Goal: Use online tool/utility: Utilize a website feature to perform a specific function

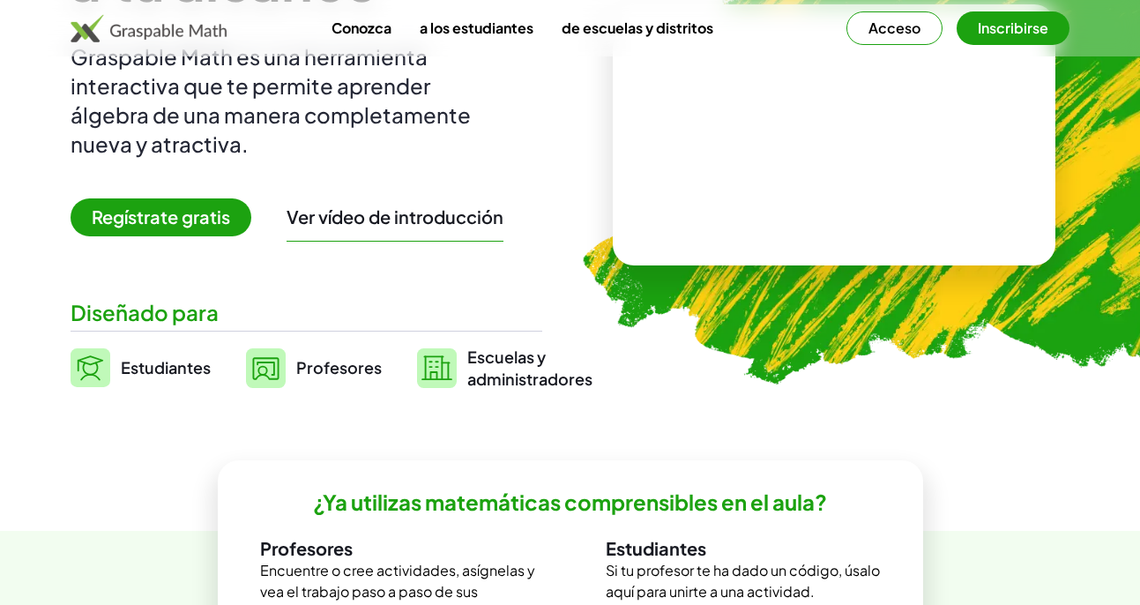
scroll to position [176, 0]
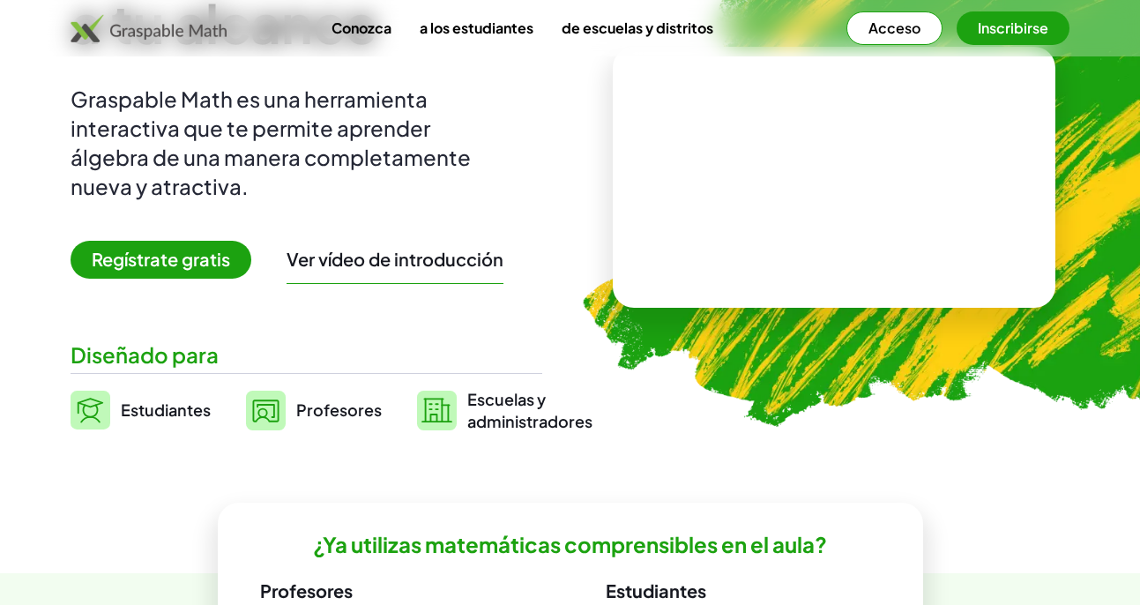
click at [164, 261] on font "Regístrate gratis" at bounding box center [161, 259] width 138 height 22
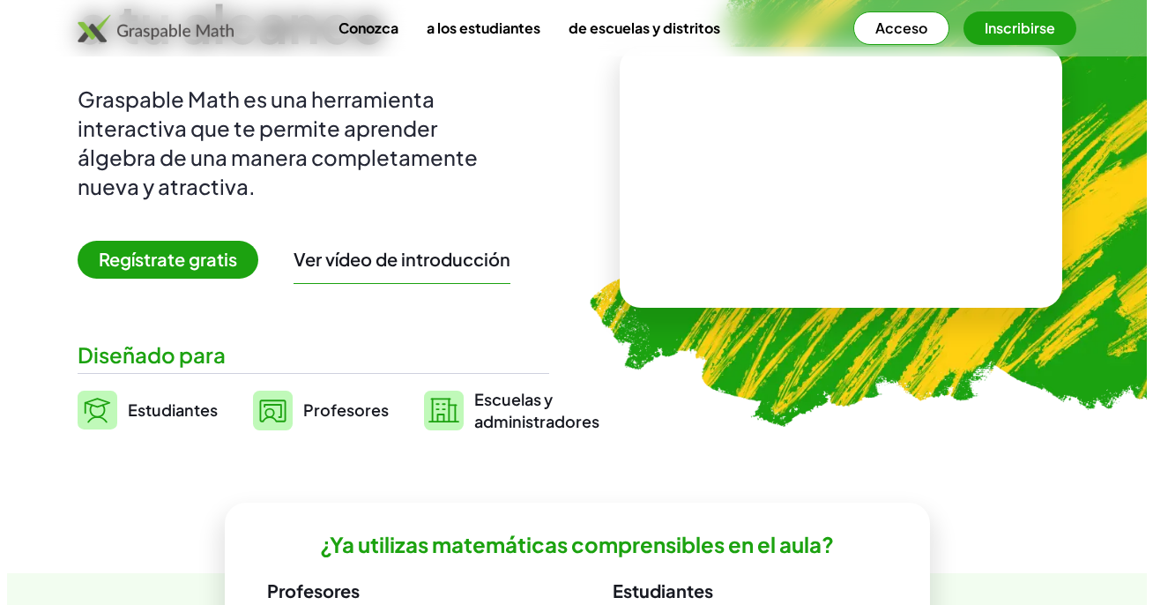
scroll to position [0, 0]
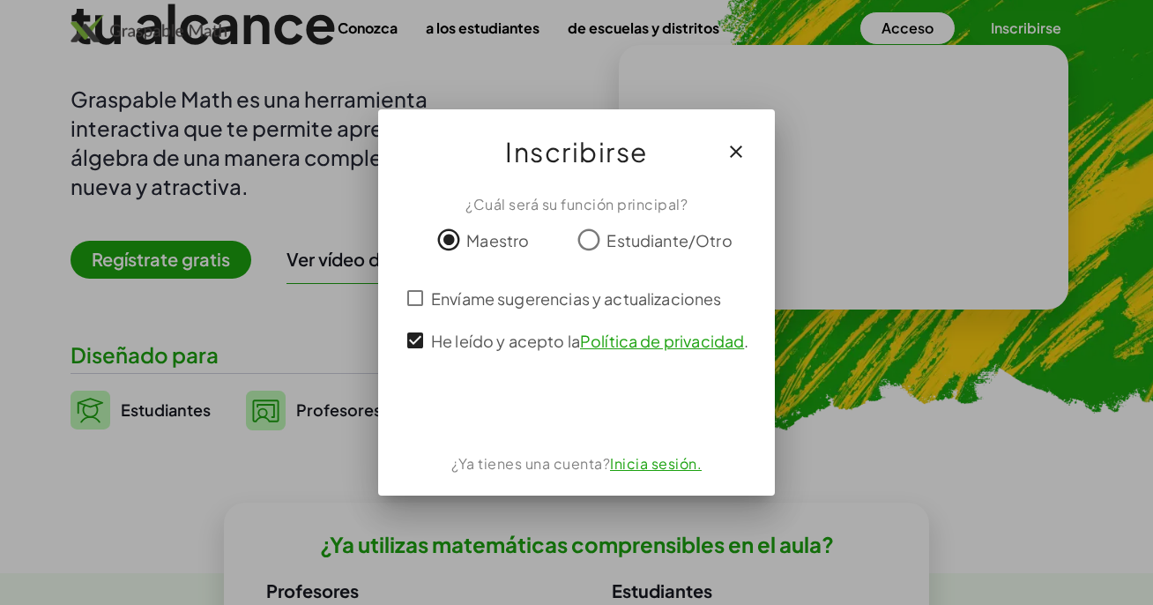
click at [763, 21] on div at bounding box center [576, 302] width 1153 height 605
click at [736, 144] on icon "button" at bounding box center [735, 151] width 21 height 21
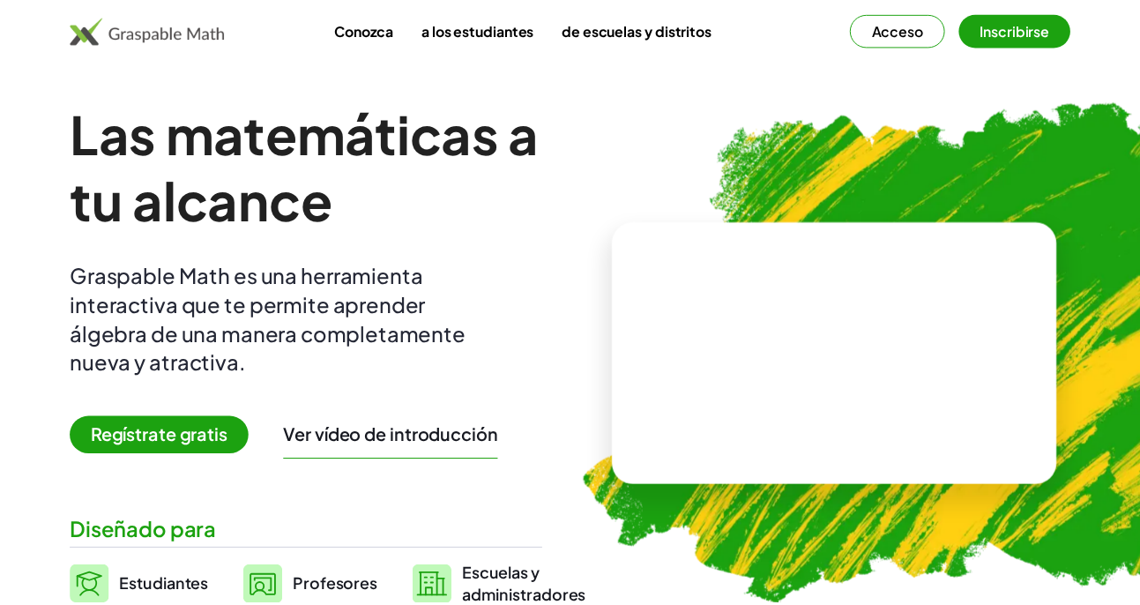
scroll to position [176, 0]
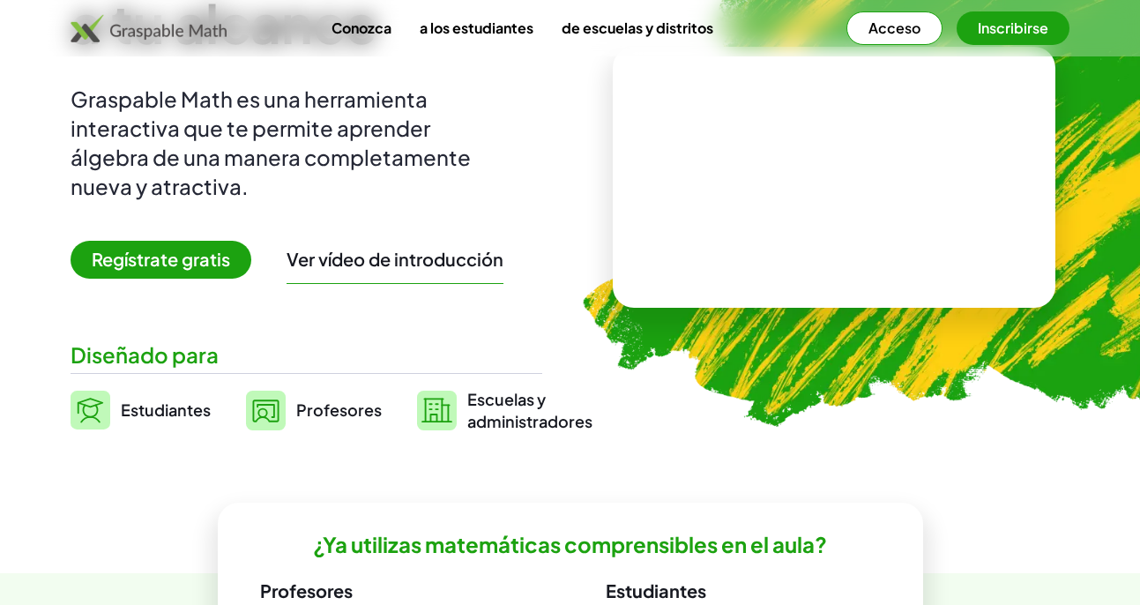
click at [1014, 28] on font "Inscribirse" at bounding box center [1013, 28] width 71 height 19
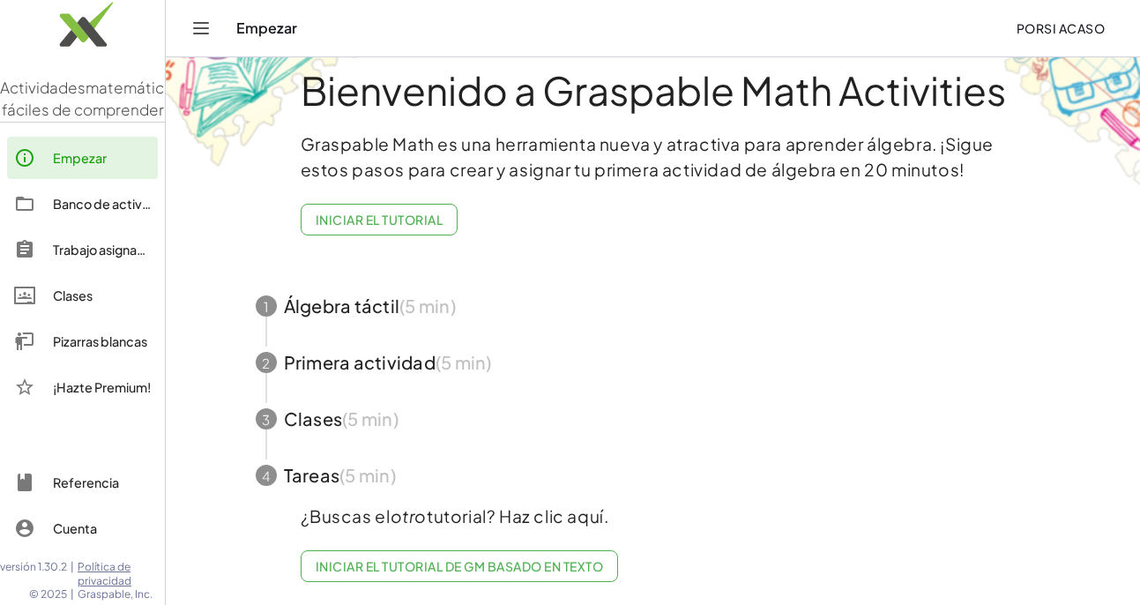
scroll to position [41, 0]
click at [316, 297] on span "button" at bounding box center [652, 304] width 837 height 56
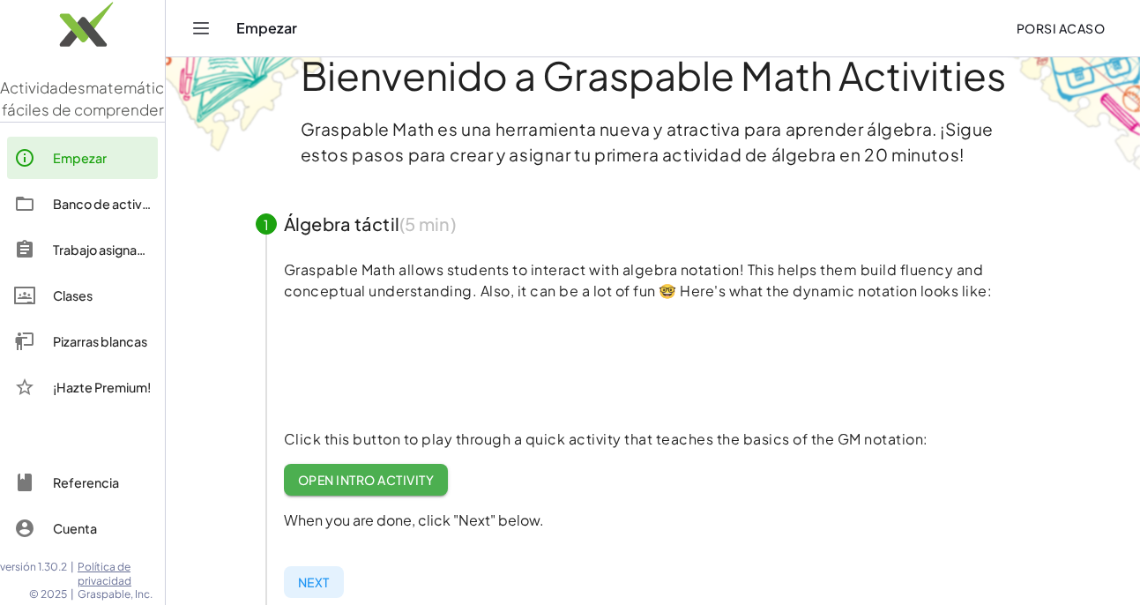
scroll to position [0, 0]
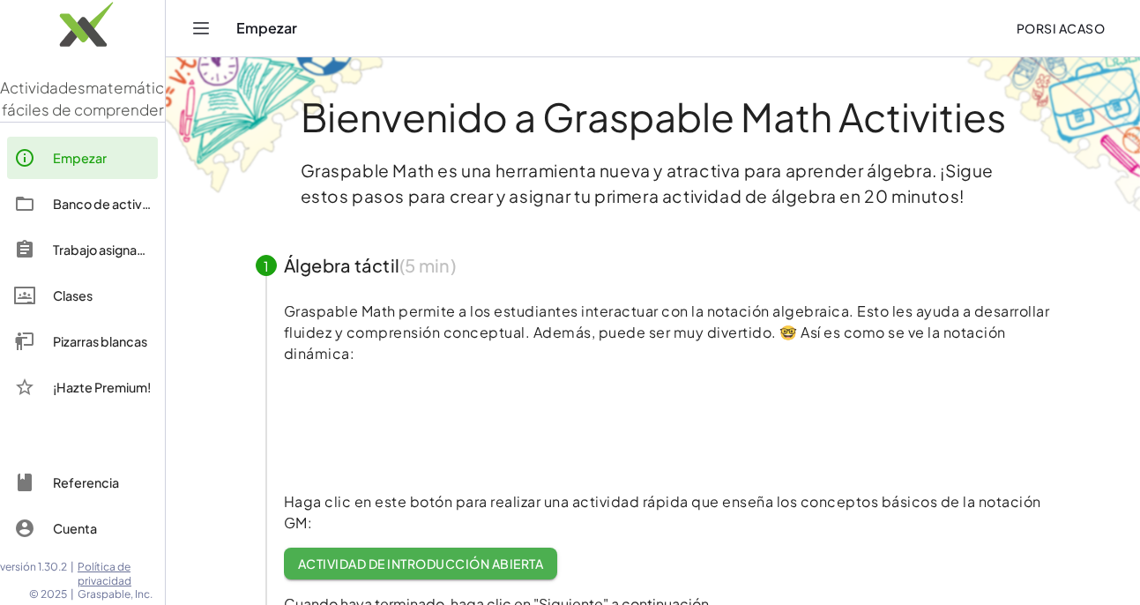
click at [401, 427] on video at bounding box center [416, 427] width 264 height 132
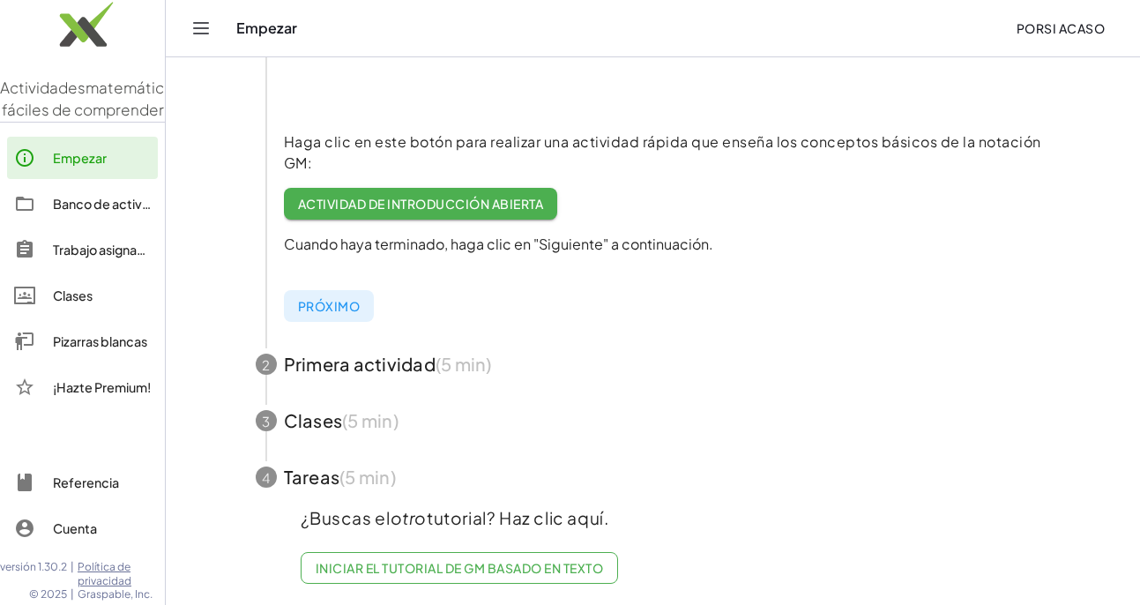
scroll to position [376, 0]
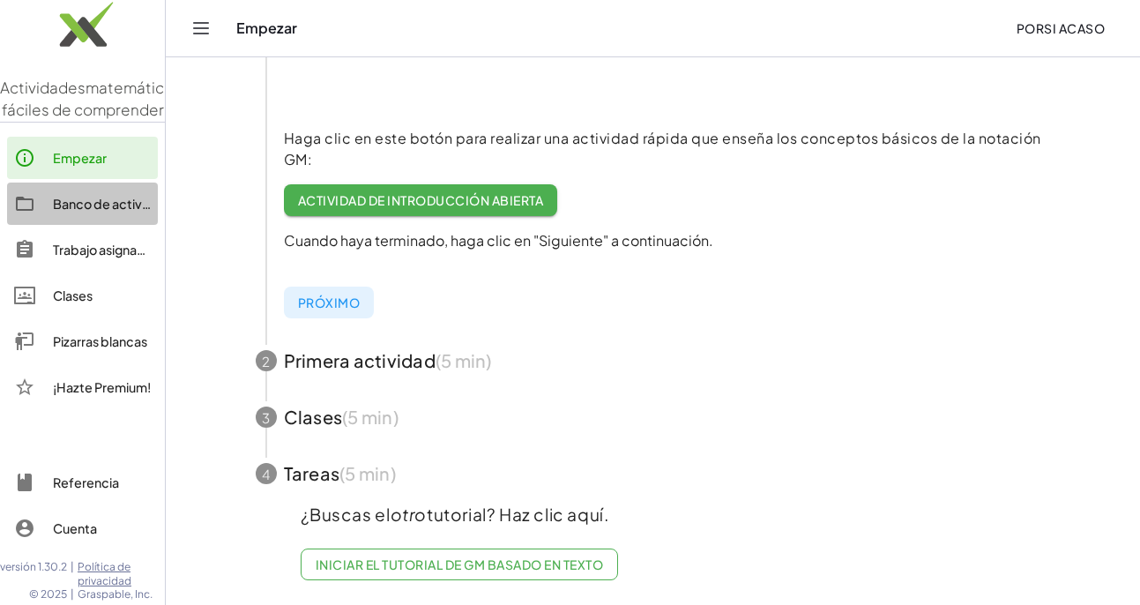
click at [97, 212] on font "Banco de actividades" at bounding box center [118, 204] width 130 height 16
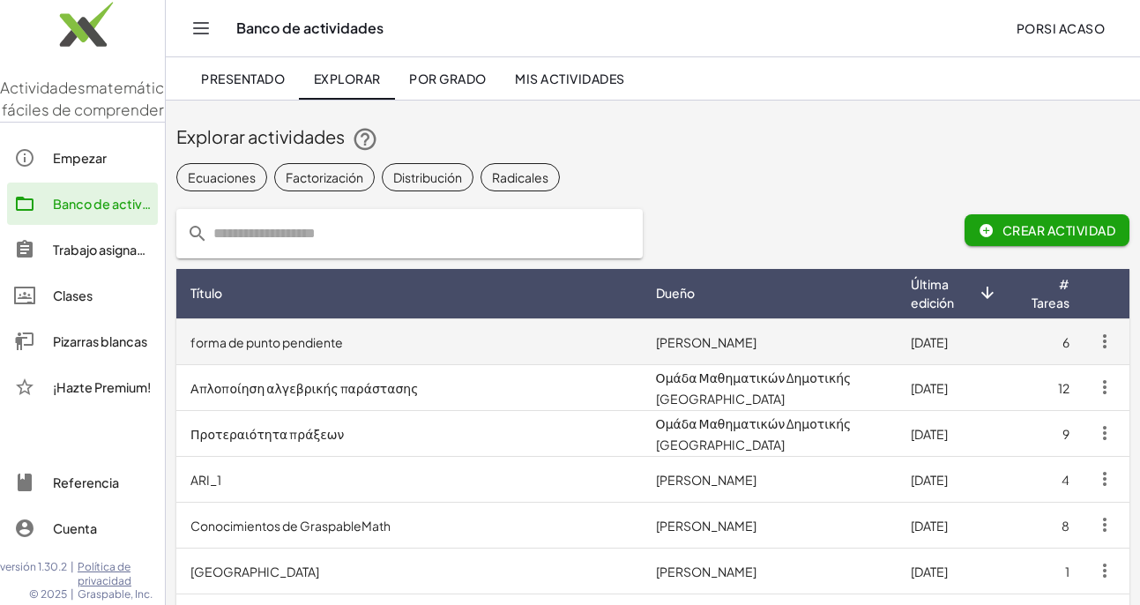
click at [235, 342] on font "forma de punto pendiente" at bounding box center [266, 342] width 152 height 16
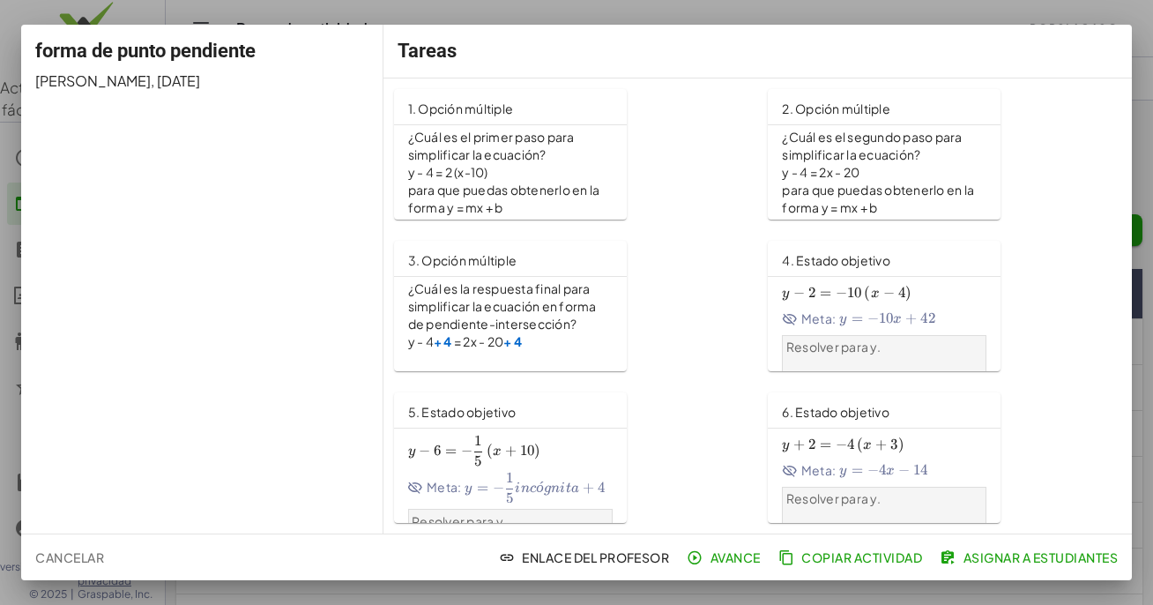
click at [501, 329] on font "¿Cuál es la respuesta final para simplificar la ecuación en forma de pendiente-…" at bounding box center [503, 305] width 190 height 51
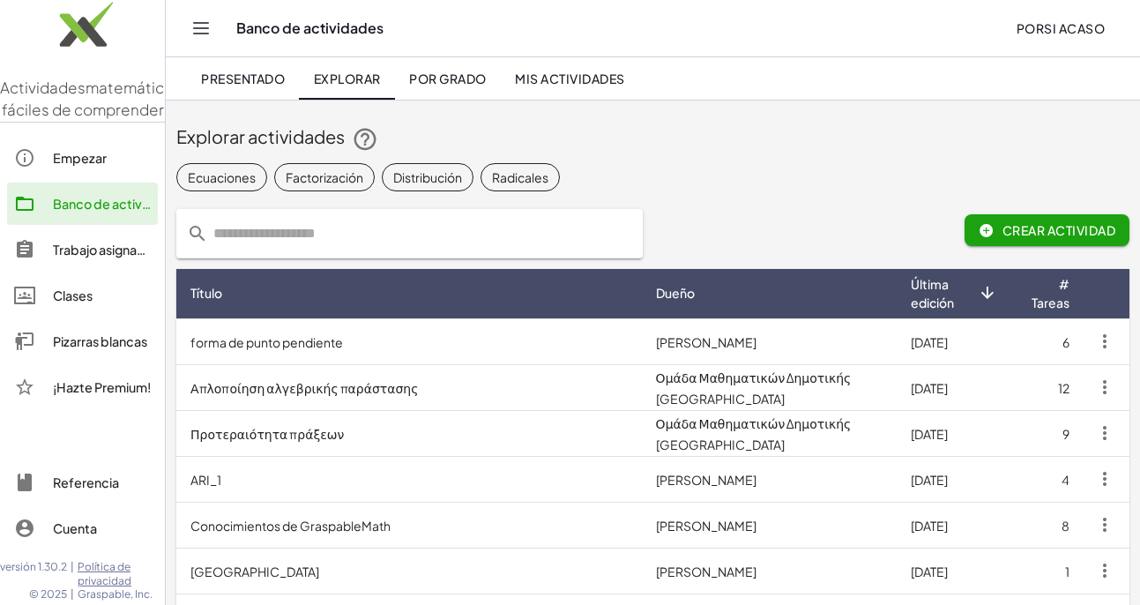
click at [78, 349] on font "Pizarras blancas" at bounding box center [100, 341] width 94 height 16
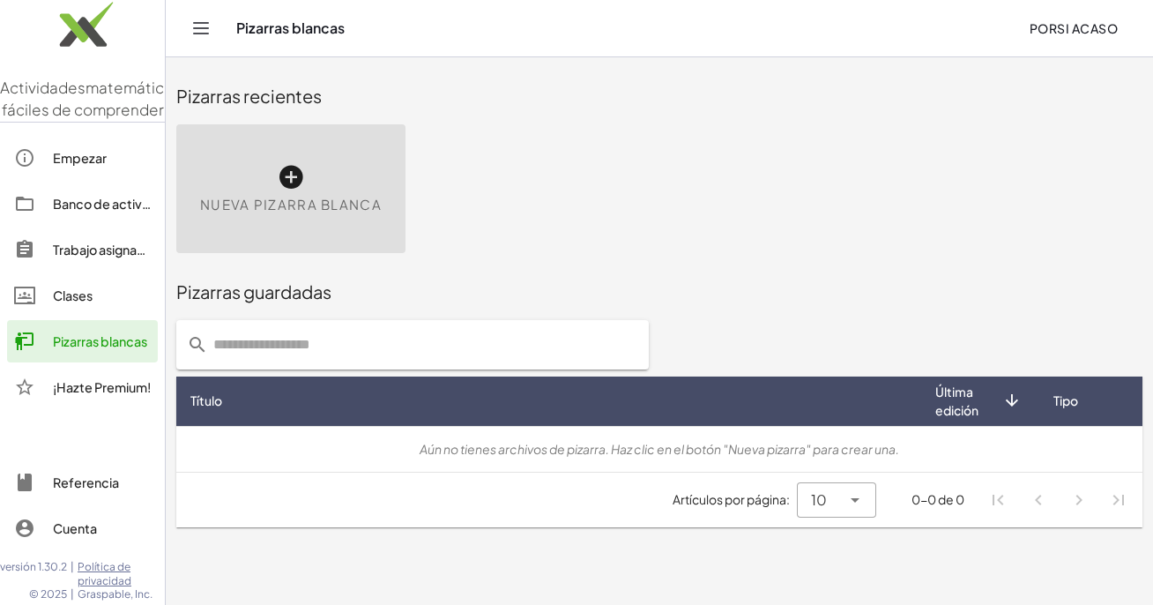
click at [309, 204] on font "Nueva pizarra blanca" at bounding box center [291, 204] width 182 height 17
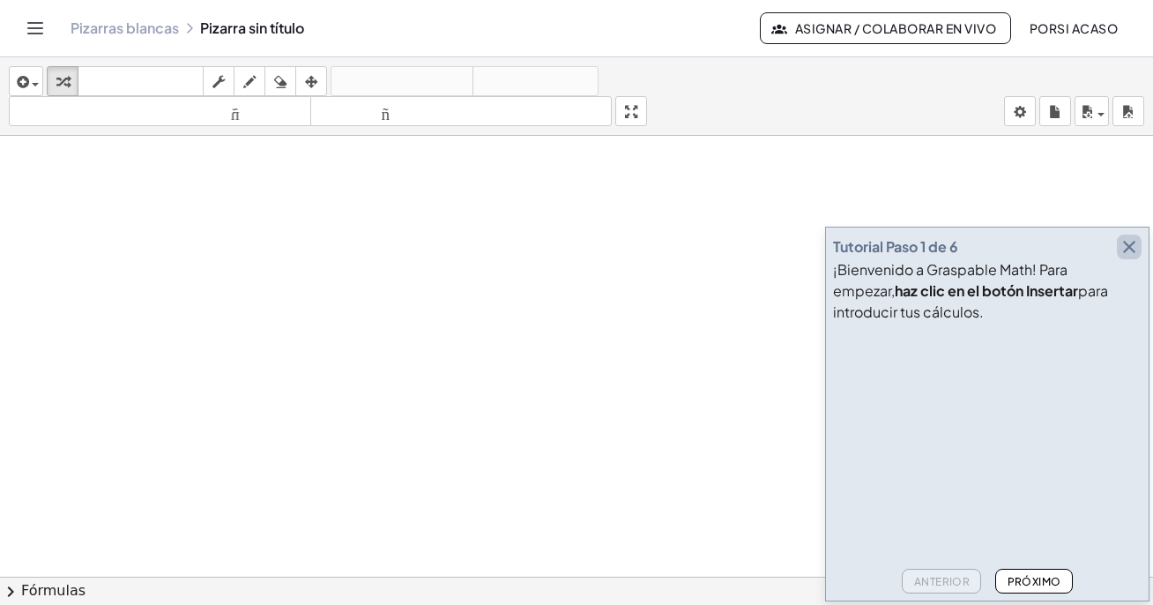
click at [1131, 243] on icon "button" at bounding box center [1129, 246] width 21 height 21
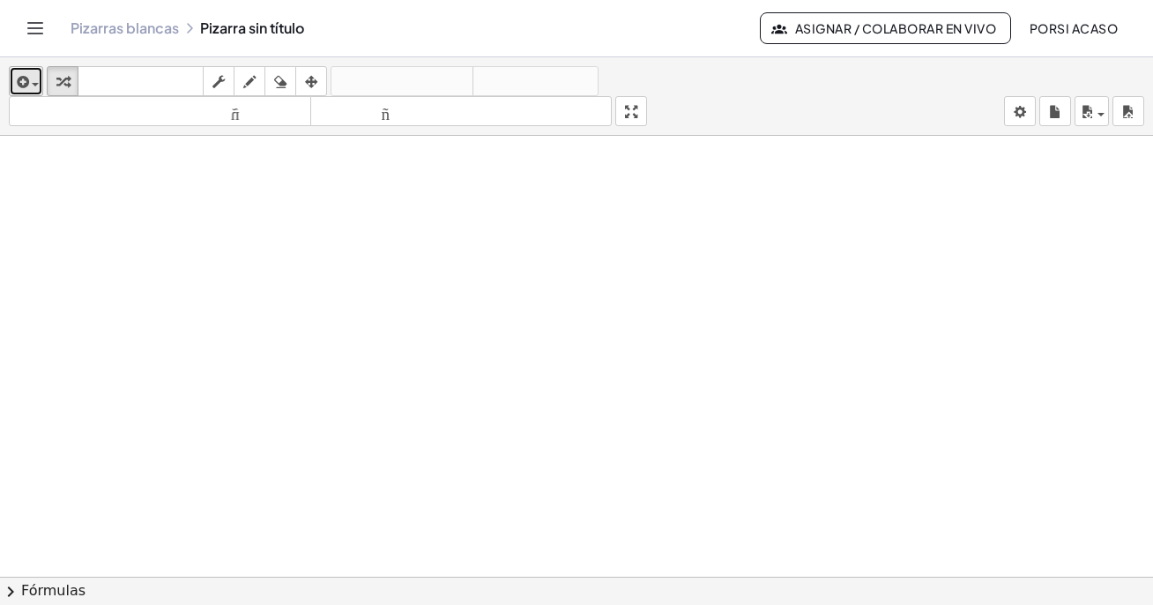
click at [30, 84] on span "button" at bounding box center [31, 84] width 4 height 12
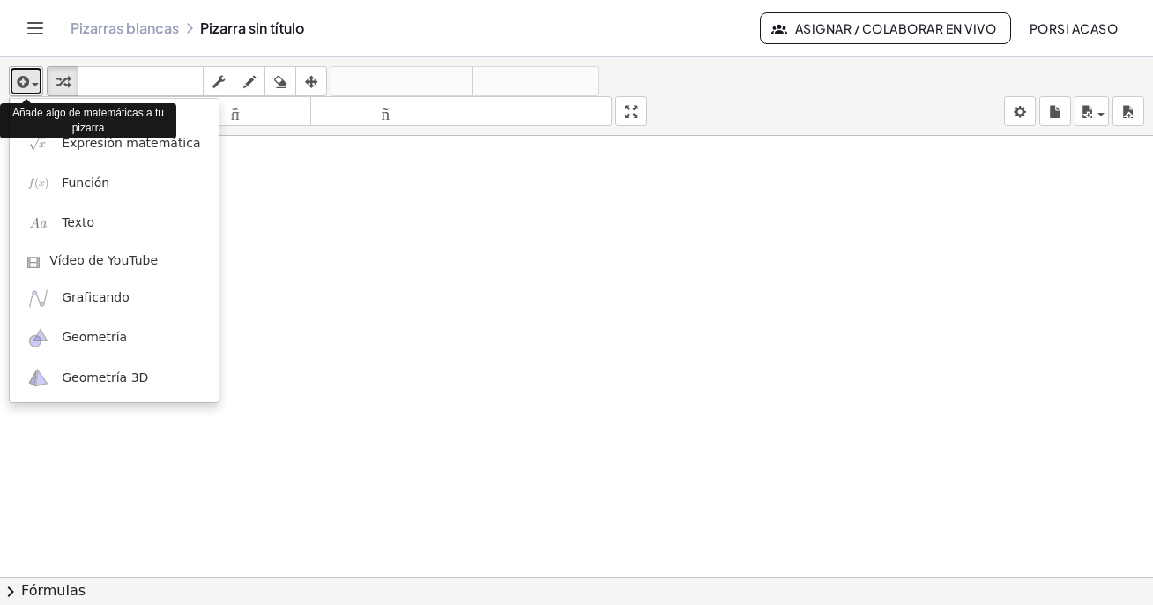
click at [30, 84] on span "button" at bounding box center [31, 84] width 4 height 12
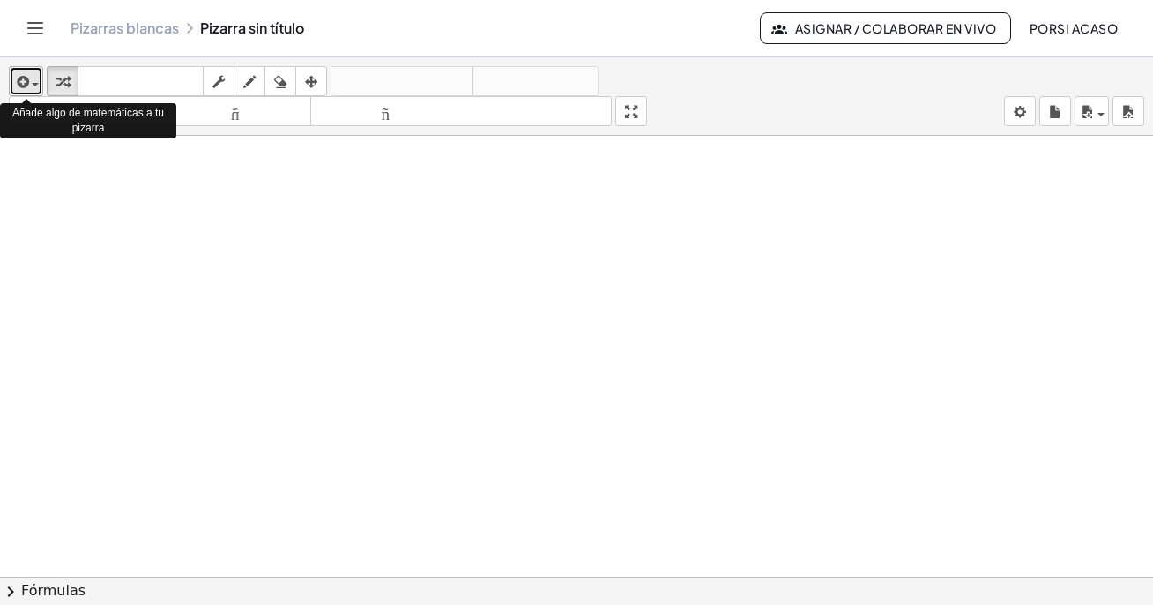
click at [30, 84] on span "button" at bounding box center [31, 84] width 4 height 12
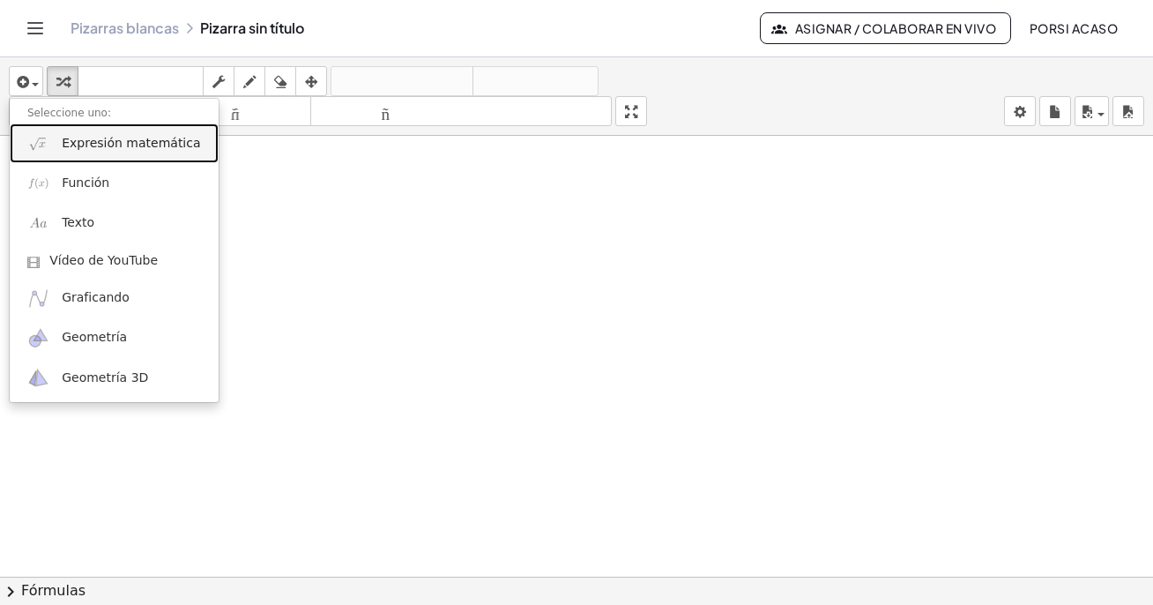
click at [81, 154] on link "Expresión matemática" at bounding box center [114, 143] width 209 height 40
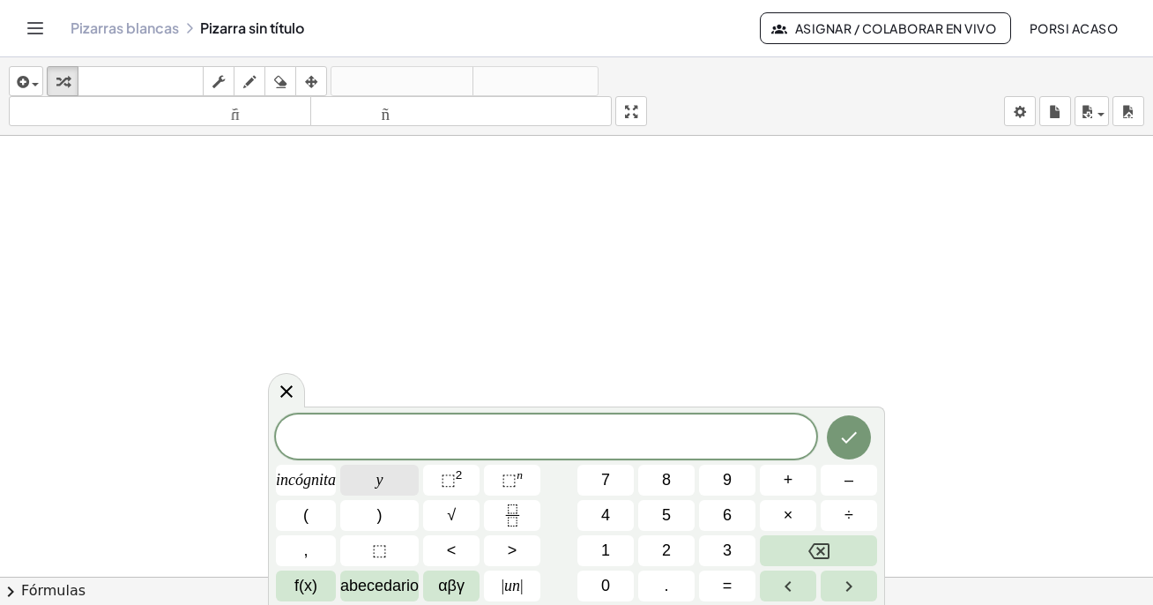
click at [372, 484] on button "y" at bounding box center [379, 480] width 78 height 31
click at [461, 480] on font "2" at bounding box center [459, 474] width 7 height 13
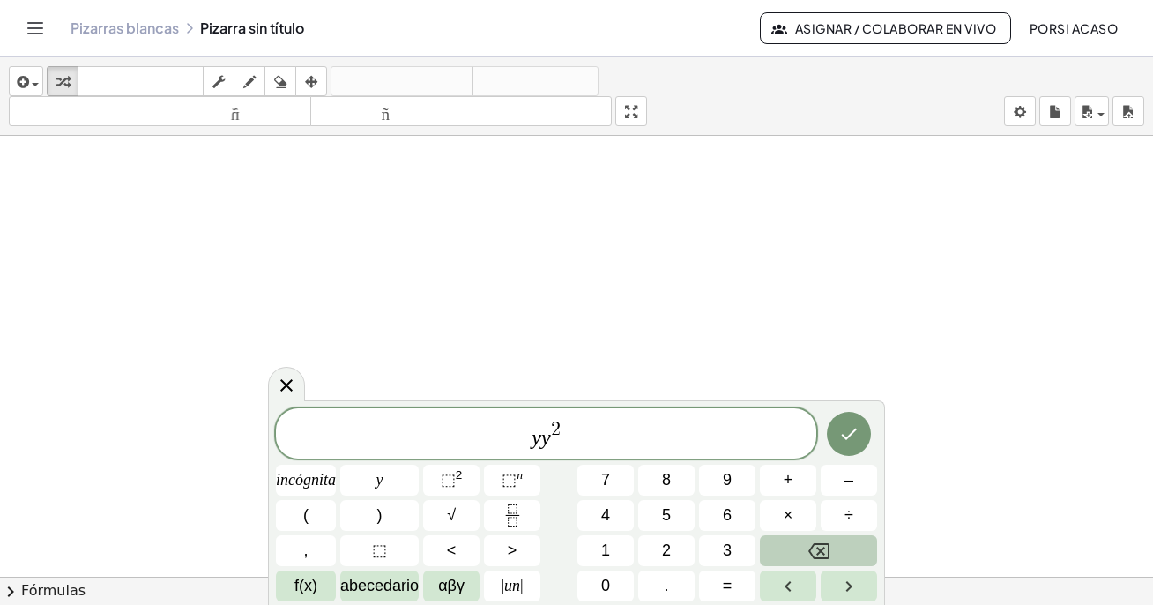
click at [817, 545] on icon "Retroceso" at bounding box center [818, 550] width 21 height 21
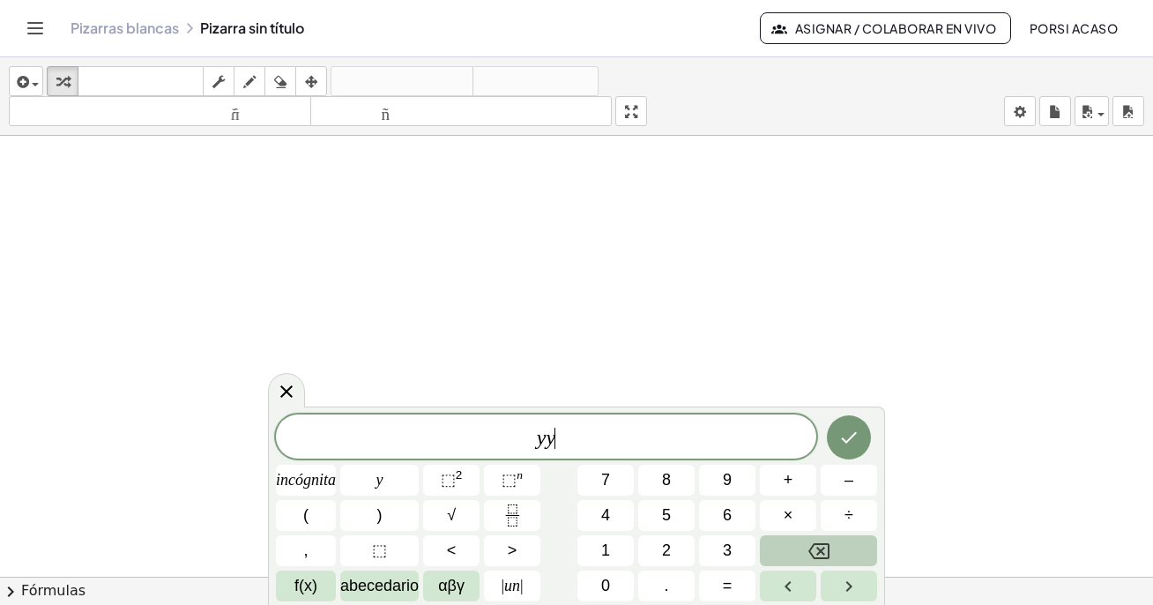
click at [817, 545] on icon "Retroceso" at bounding box center [818, 550] width 21 height 21
click at [450, 482] on font "⬚" at bounding box center [448, 480] width 15 height 18
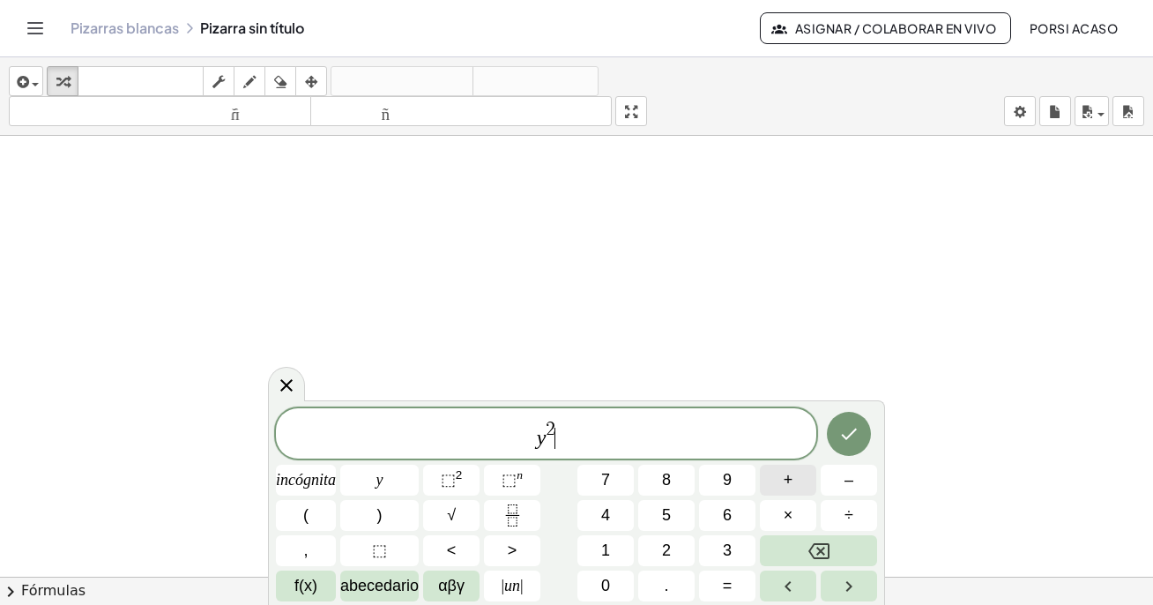
click at [782, 483] on button "+" at bounding box center [788, 480] width 56 height 31
click at [309, 482] on font "incógnita" at bounding box center [306, 480] width 60 height 18
click at [451, 481] on font "⬚" at bounding box center [448, 480] width 15 height 18
click at [720, 590] on button "=" at bounding box center [727, 585] width 56 height 31
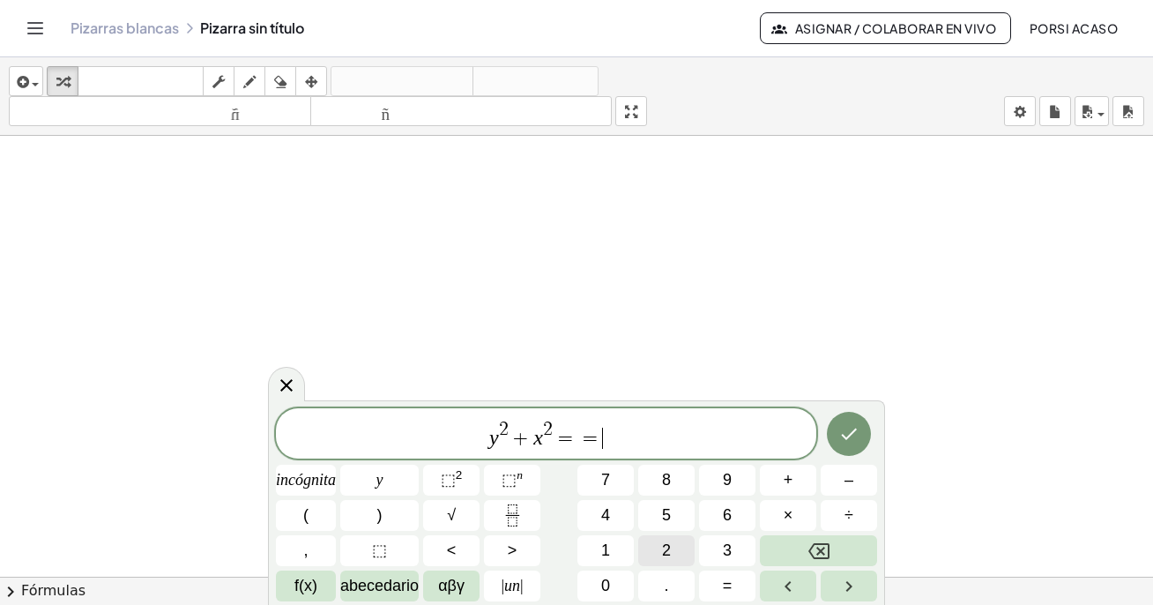
click at [656, 551] on button "2" at bounding box center [666, 550] width 56 height 31
click at [670, 525] on span "5" at bounding box center [666, 515] width 9 height 24
click at [851, 437] on icon "Hecho" at bounding box center [848, 433] width 21 height 21
click at [850, 432] on icon "Hecho" at bounding box center [848, 433] width 21 height 21
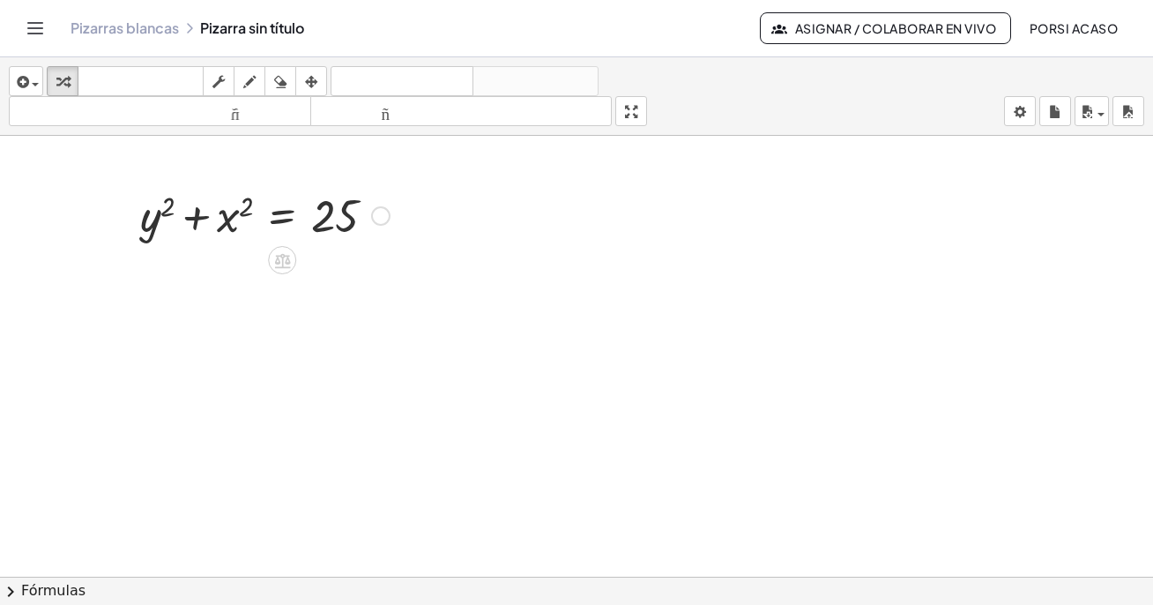
click at [244, 226] on div at bounding box center [264, 214] width 267 height 60
click at [381, 212] on div at bounding box center [380, 215] width 19 height 19
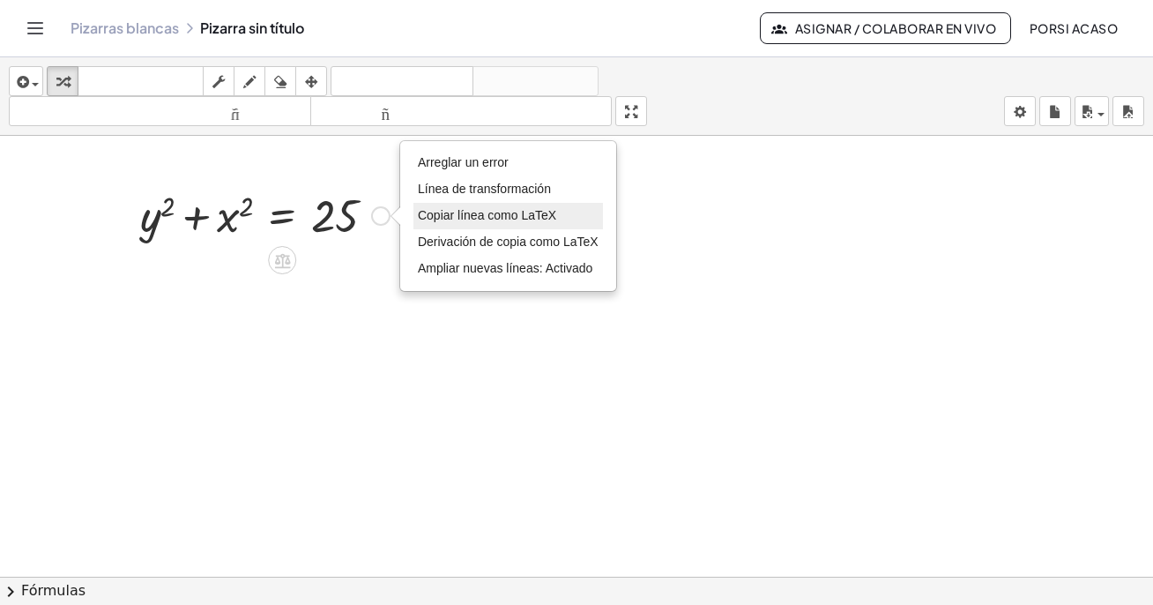
click at [483, 220] on font "Copiar línea como LaTeX" at bounding box center [487, 215] width 138 height 14
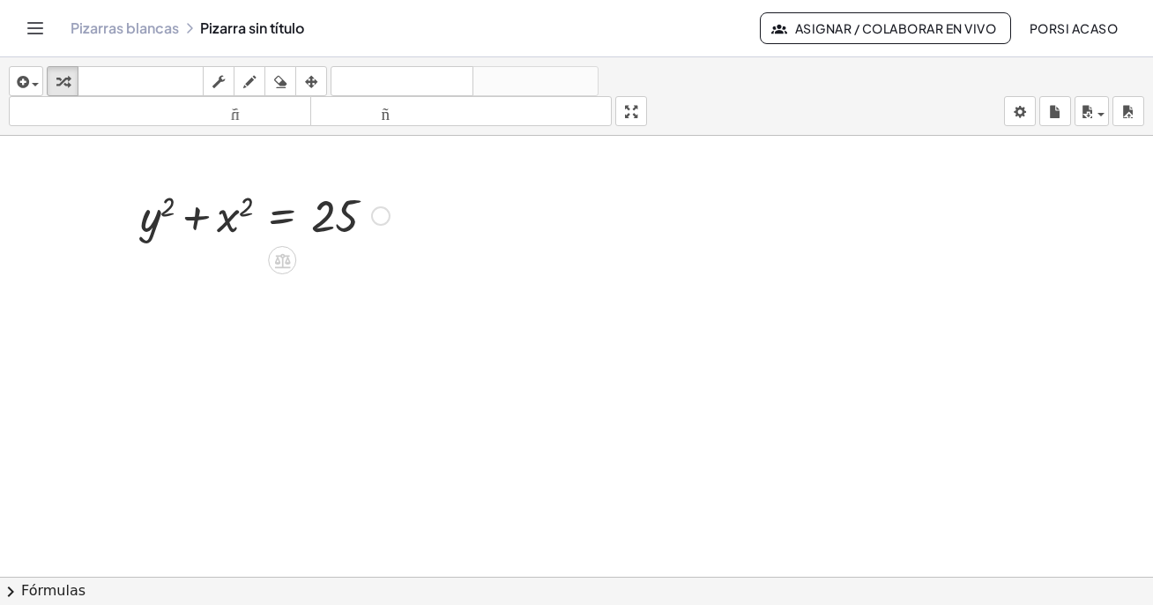
click at [385, 214] on div "Copiado done" at bounding box center [380, 215] width 19 height 19
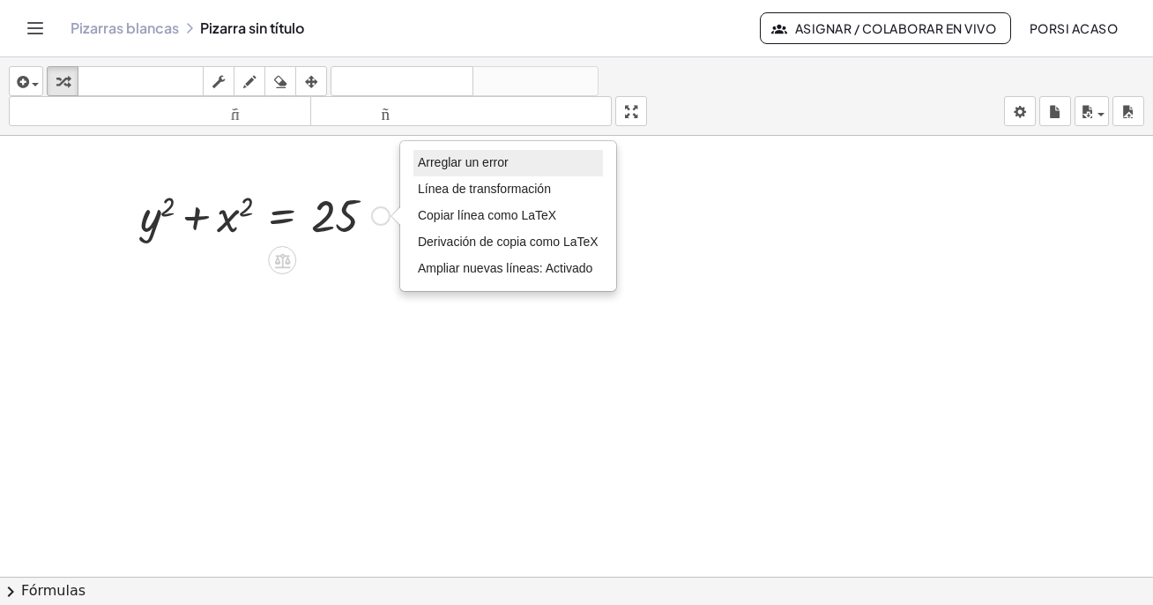
click at [436, 164] on font "Arreglar un error" at bounding box center [463, 162] width 91 height 14
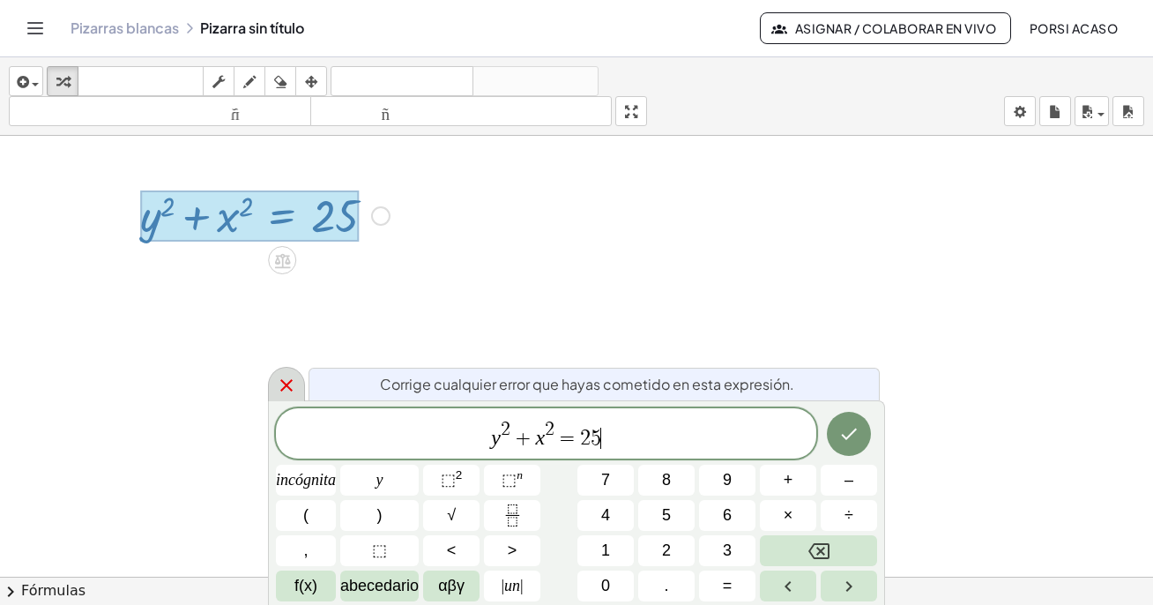
click at [291, 378] on icon at bounding box center [286, 385] width 21 height 21
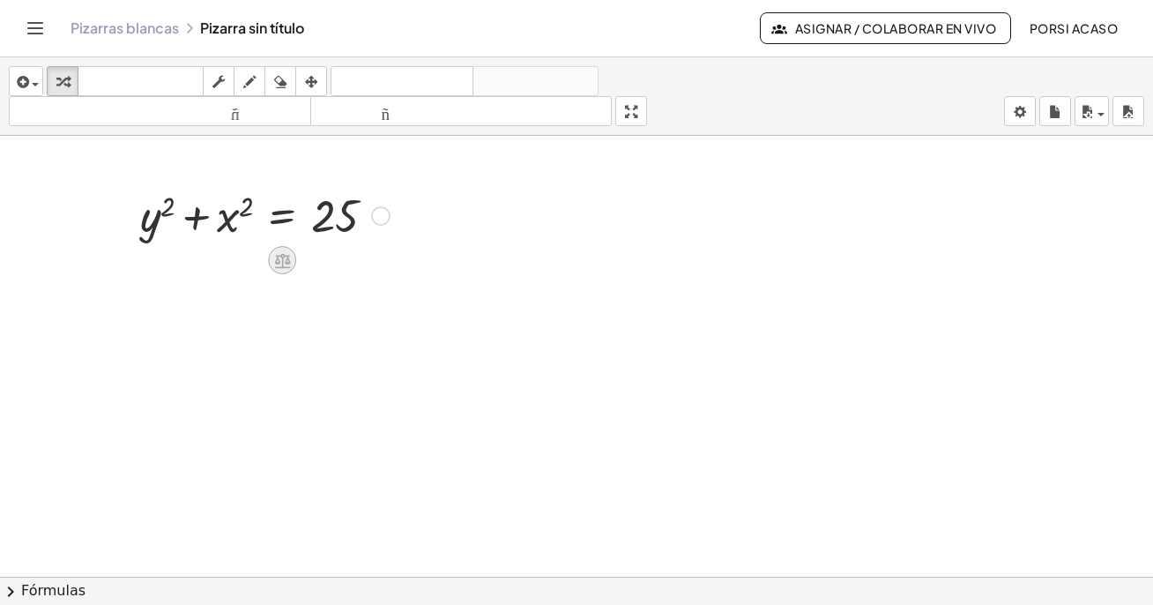
click at [284, 260] on icon at bounding box center [282, 260] width 19 height 19
click at [215, 260] on font "+" at bounding box center [211, 259] width 11 height 19
click at [376, 215] on div at bounding box center [380, 215] width 19 height 19
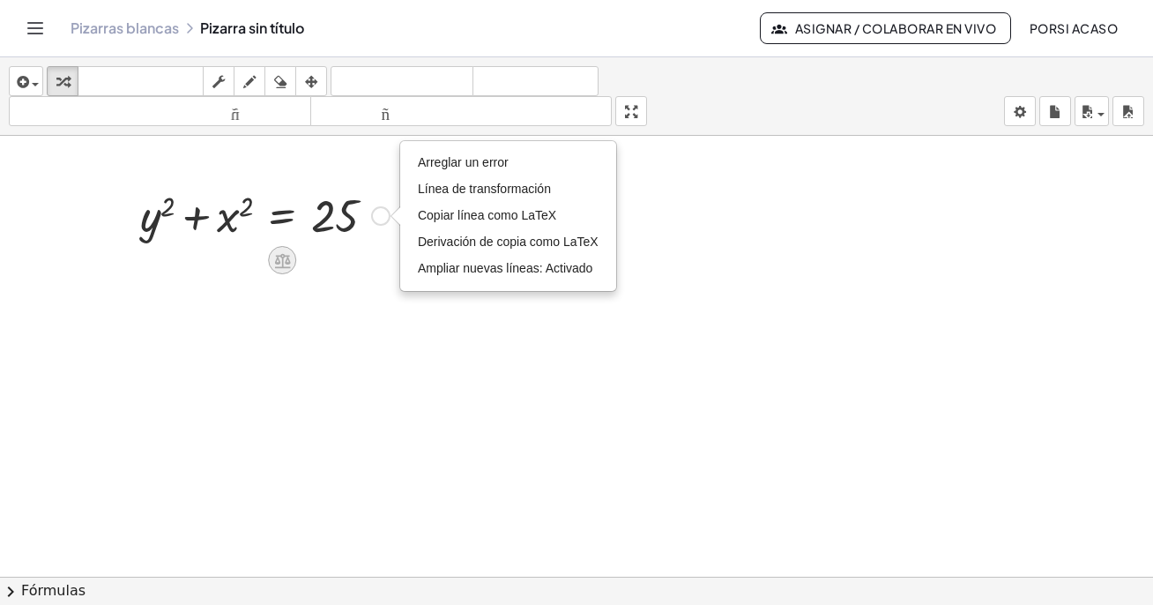
click at [286, 260] on icon at bounding box center [282, 260] width 16 height 15
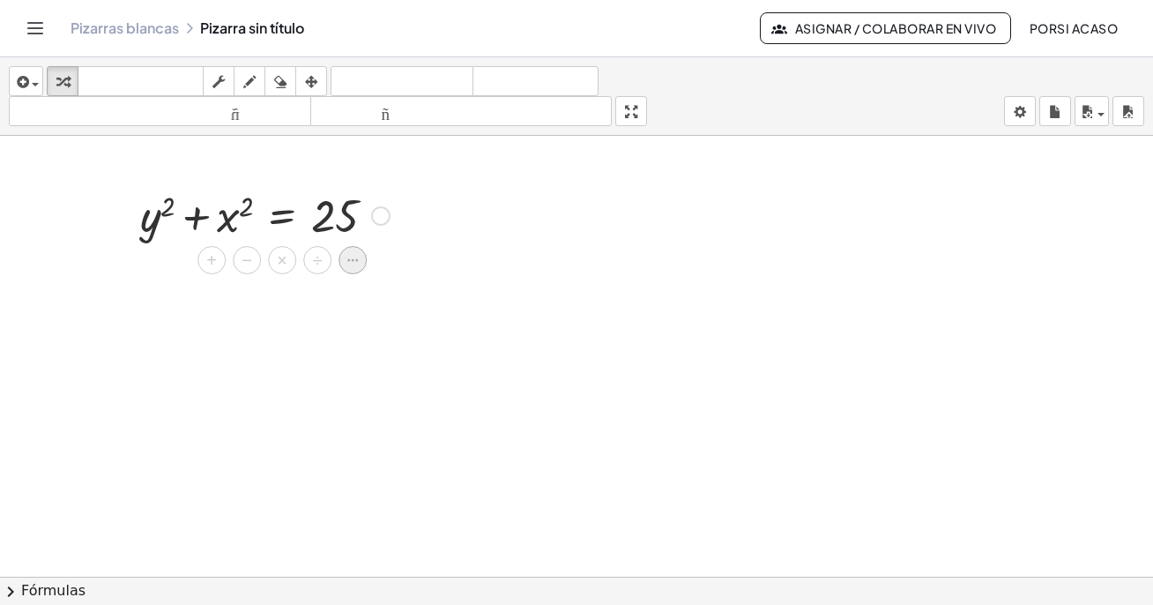
click at [349, 261] on icon at bounding box center [352, 260] width 11 height 3
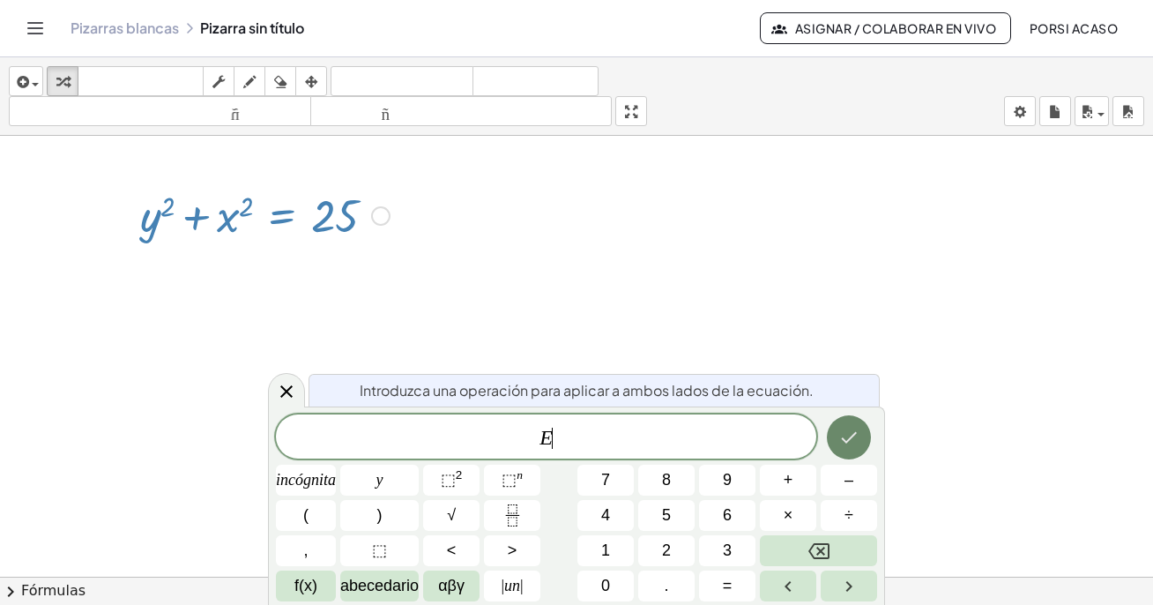
click at [851, 433] on icon "Hecho" at bounding box center [848, 437] width 21 height 21
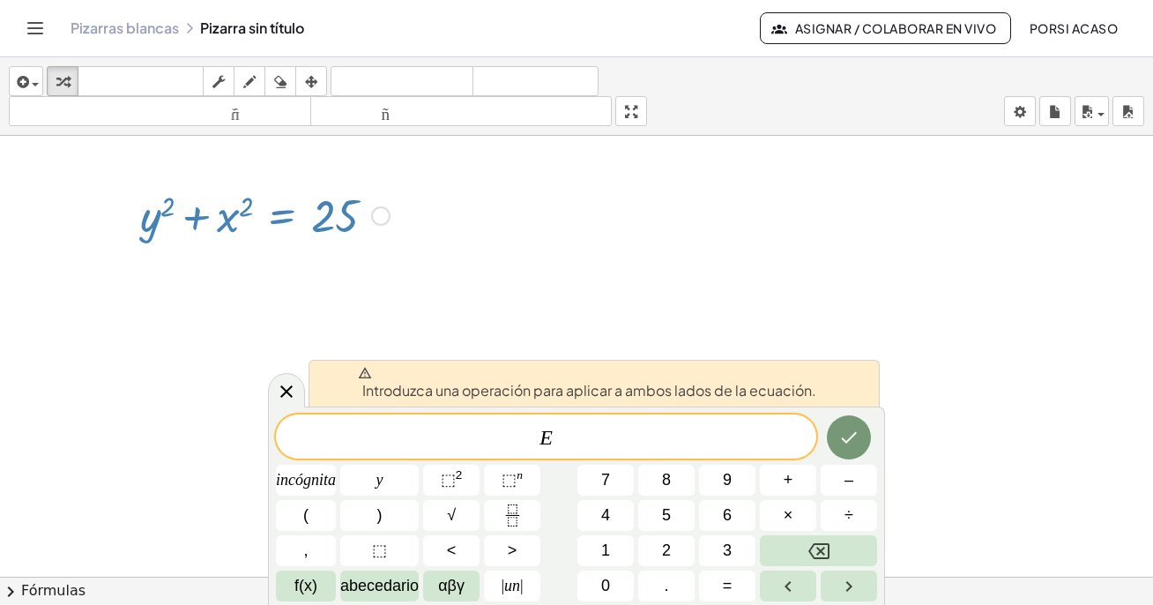
click at [514, 219] on div at bounding box center [576, 589] width 1153 height 906
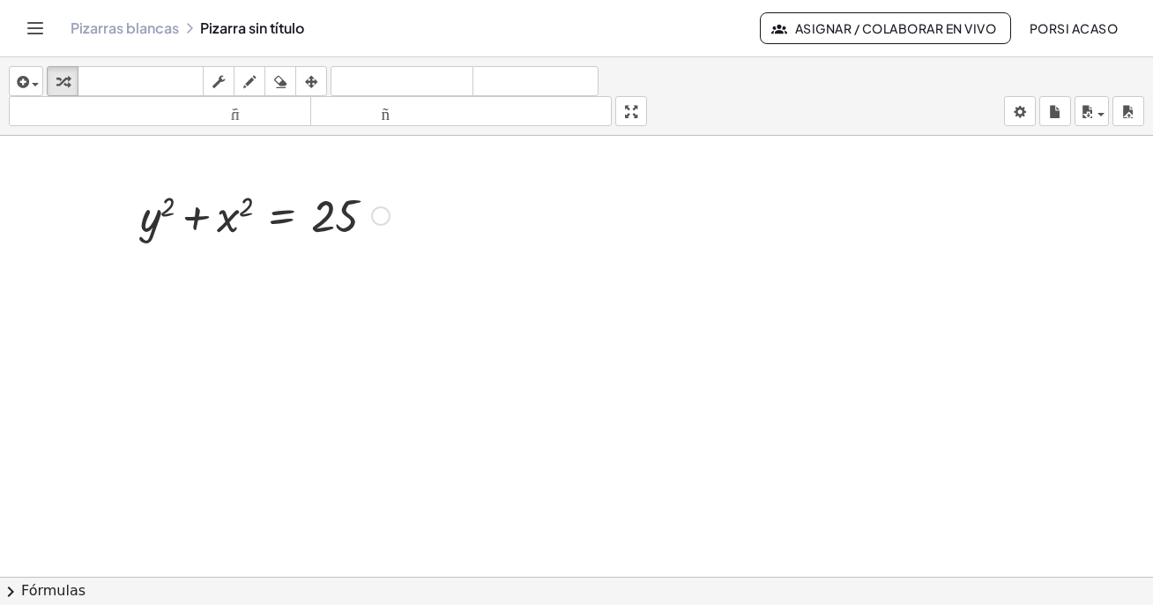
click at [285, 219] on div at bounding box center [264, 214] width 267 height 60
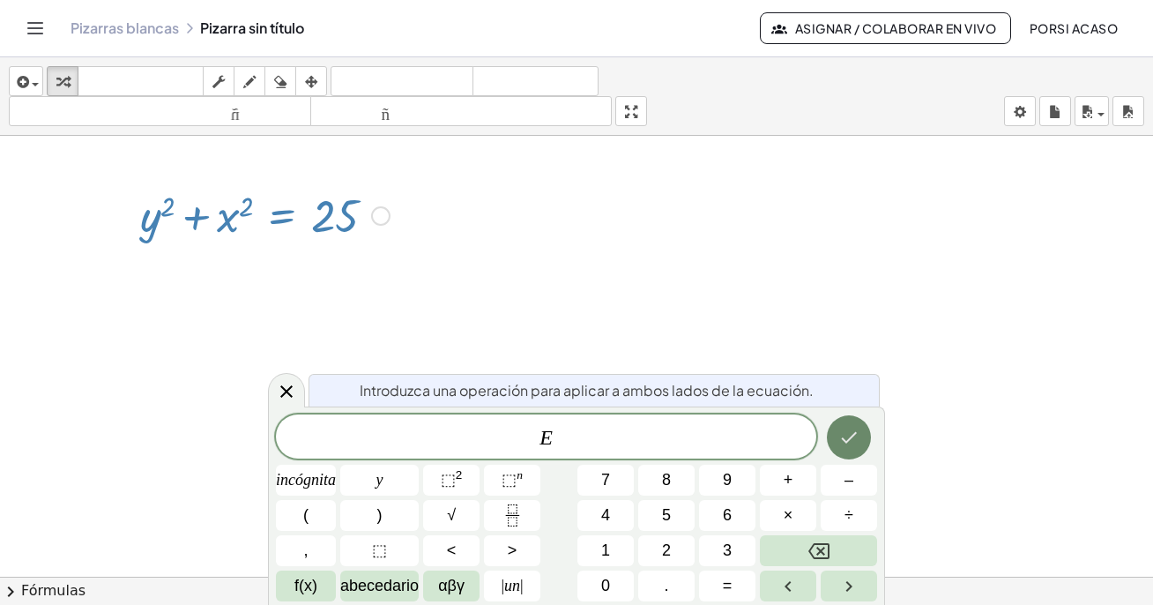
click at [839, 444] on icon "Hecho" at bounding box center [848, 437] width 21 height 21
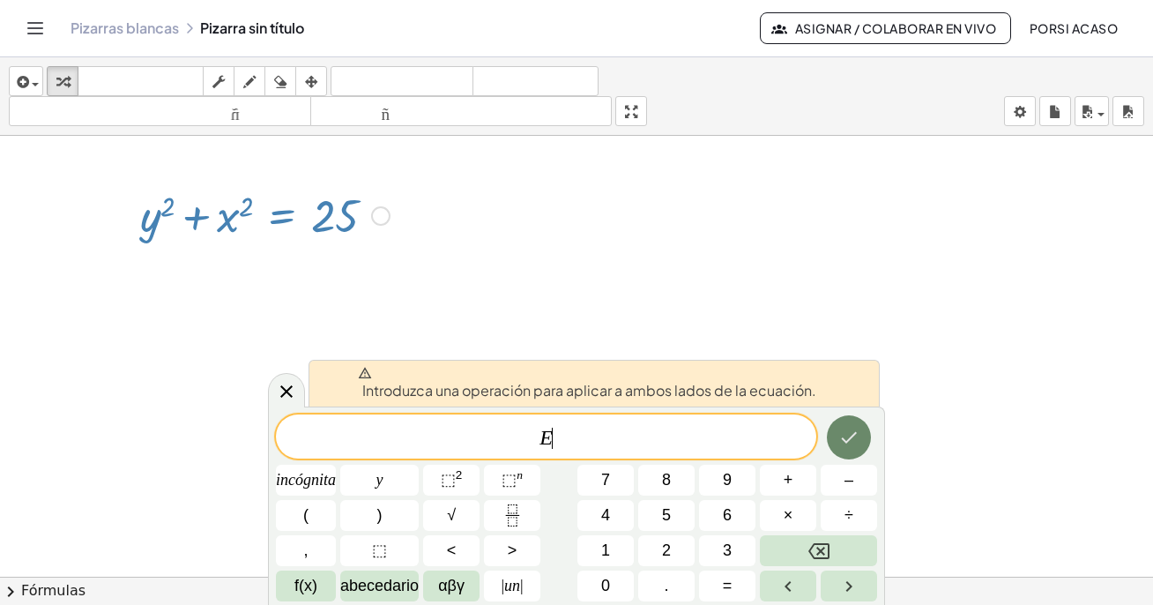
click at [852, 435] on icon "Hecho" at bounding box center [849, 437] width 16 height 11
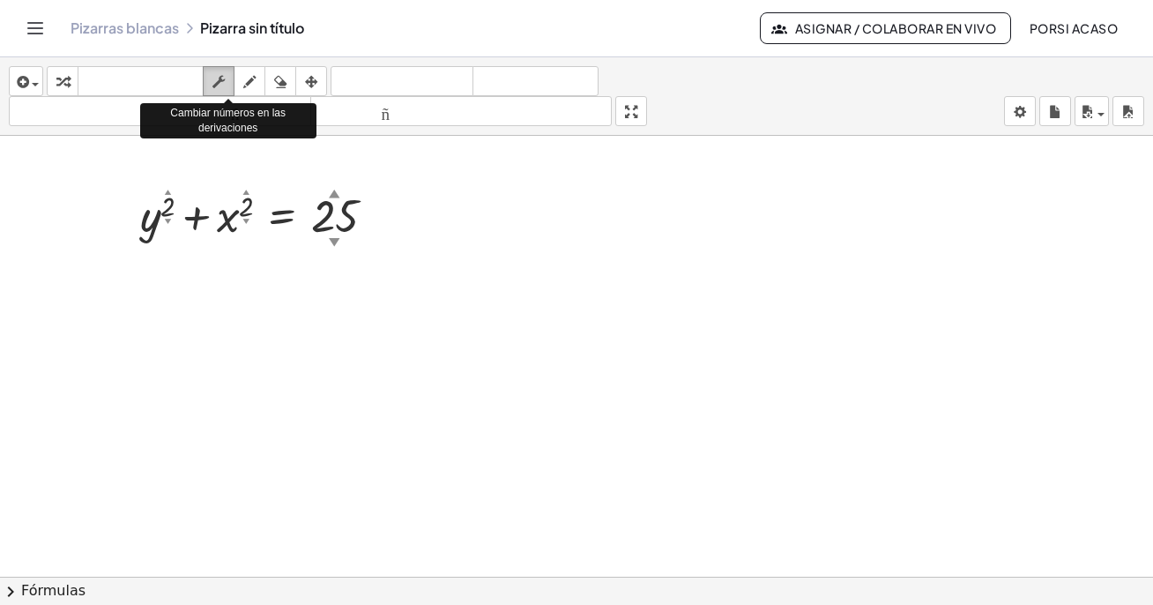
click at [210, 83] on div "button" at bounding box center [218, 81] width 23 height 21
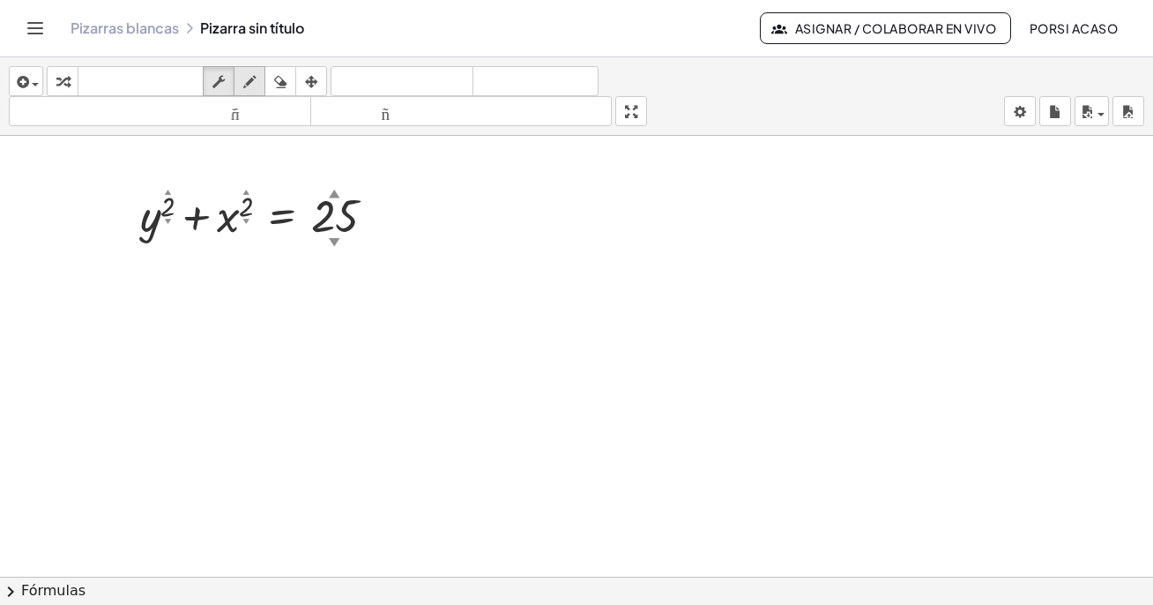
click at [251, 83] on icon "button" at bounding box center [249, 81] width 12 height 21
click at [249, 79] on icon "button" at bounding box center [249, 81] width 12 height 21
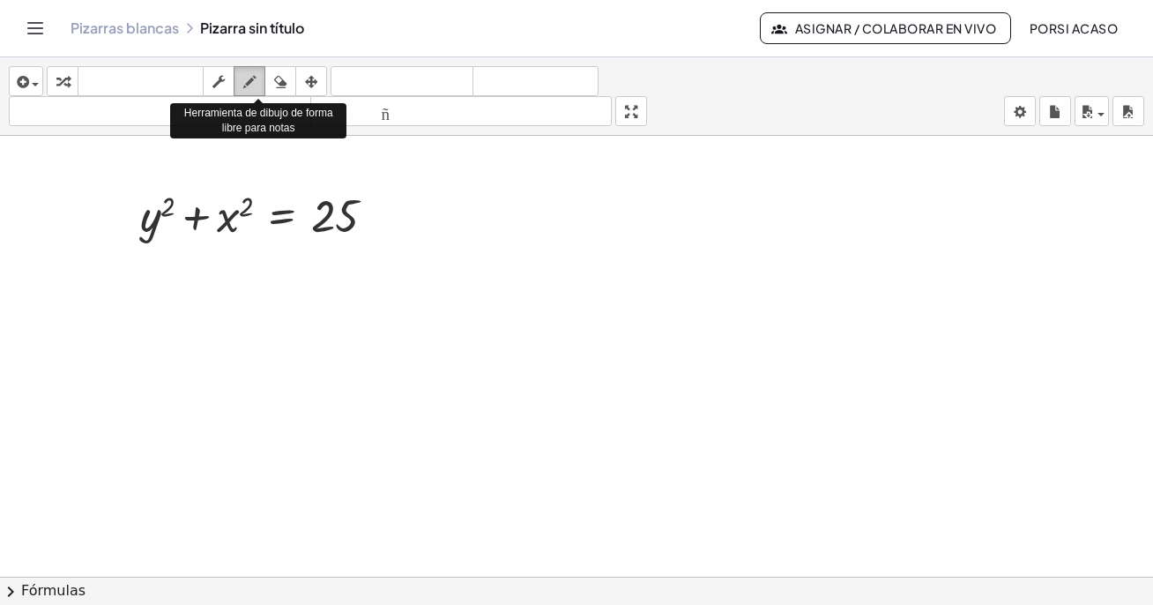
click at [249, 79] on icon "button" at bounding box center [249, 81] width 12 height 21
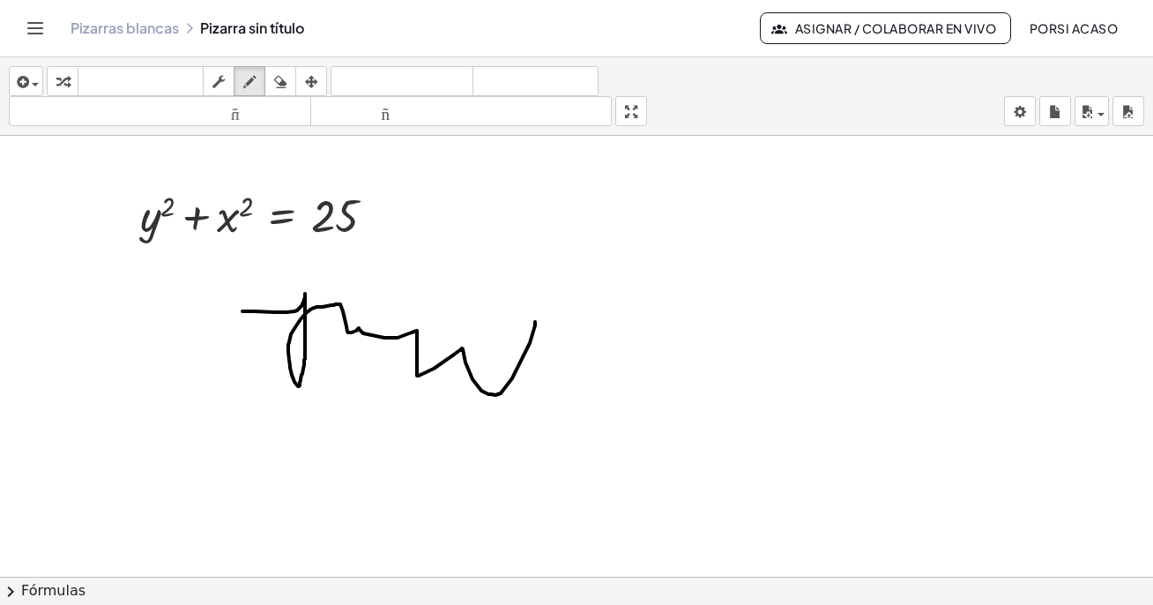
drag, startPoint x: 242, startPoint y: 311, endPoint x: 535, endPoint y: 322, distance: 292.8
click at [535, 322] on div at bounding box center [576, 589] width 1153 height 906
click at [276, 80] on icon "button" at bounding box center [280, 81] width 12 height 21
drag, startPoint x: 301, startPoint y: 326, endPoint x: 305, endPoint y: 310, distance: 16.5
click at [305, 310] on div at bounding box center [576, 589] width 1153 height 906
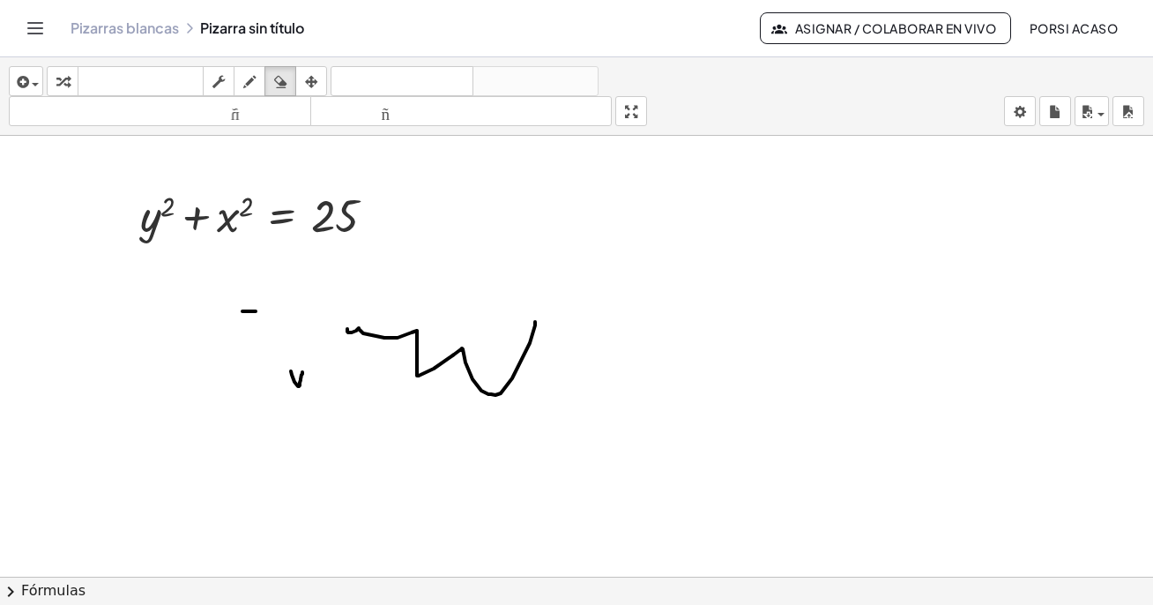
click at [305, 310] on div at bounding box center [576, 589] width 1153 height 906
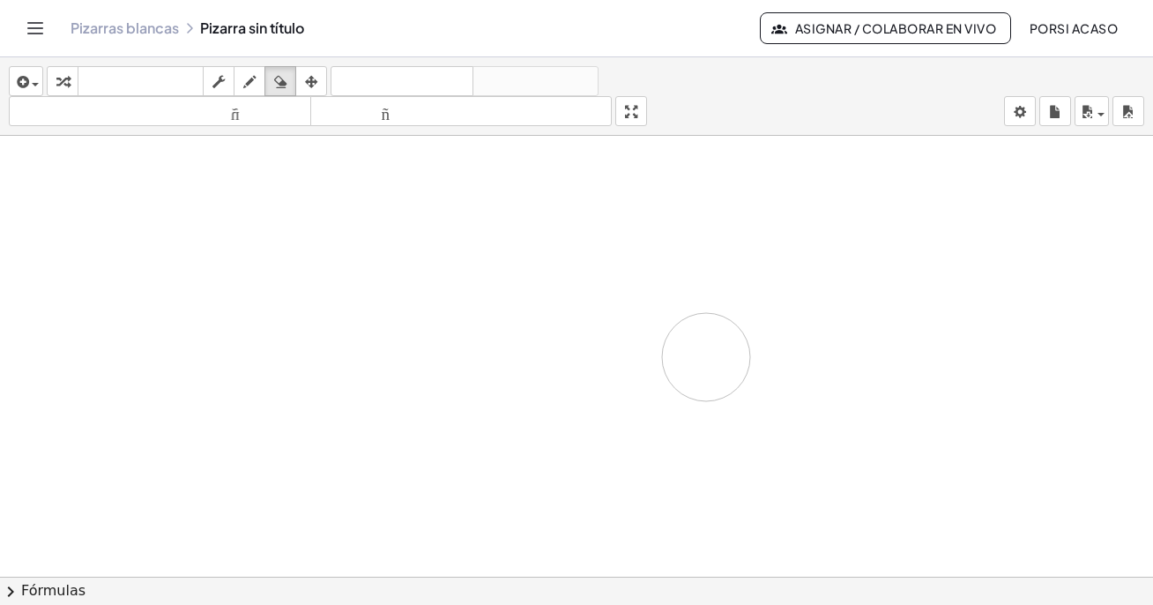
drag, startPoint x: 287, startPoint y: 310, endPoint x: 316, endPoint y: 236, distance: 79.2
click at [705, 357] on div at bounding box center [576, 589] width 1153 height 906
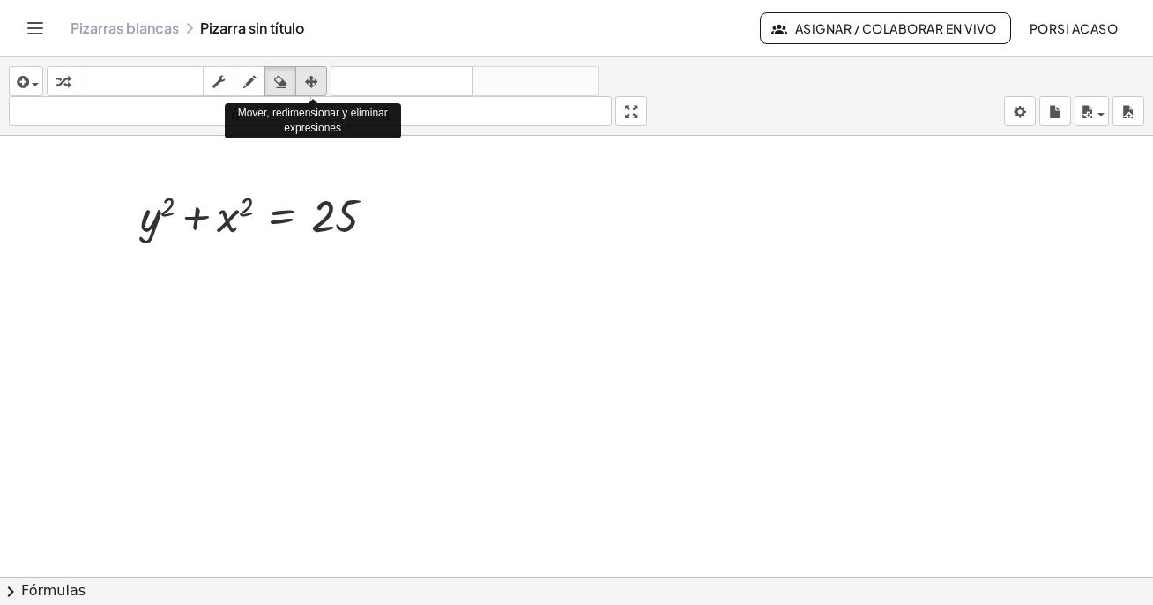
click at [309, 80] on icon "button" at bounding box center [311, 81] width 12 height 21
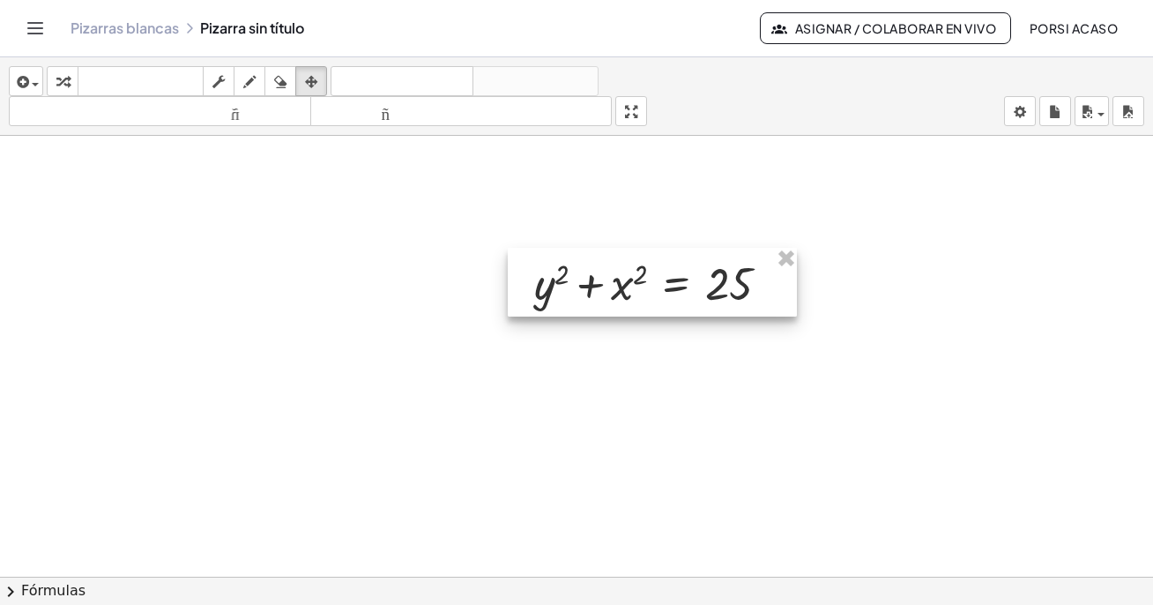
drag, startPoint x: 259, startPoint y: 231, endPoint x: 653, endPoint y: 300, distance: 400.0
click at [653, 300] on div at bounding box center [652, 282] width 289 height 69
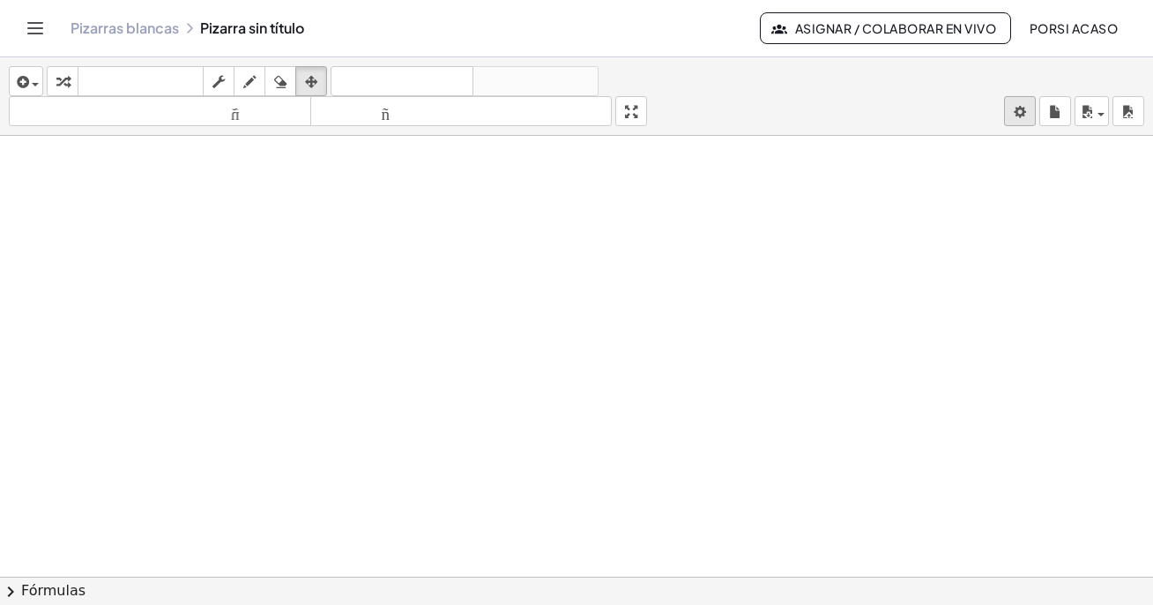
click at [1012, 112] on body "Actividades matemáticas fáciles de comprender Empezar Banco de actividades Trab…" at bounding box center [576, 302] width 1153 height 605
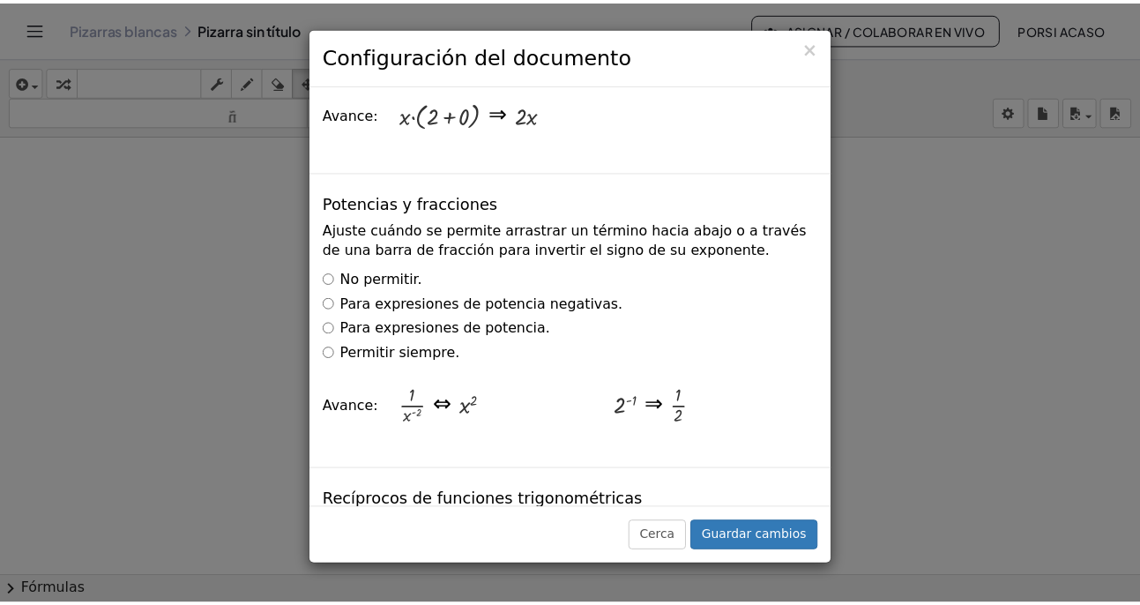
scroll to position [2733, 0]
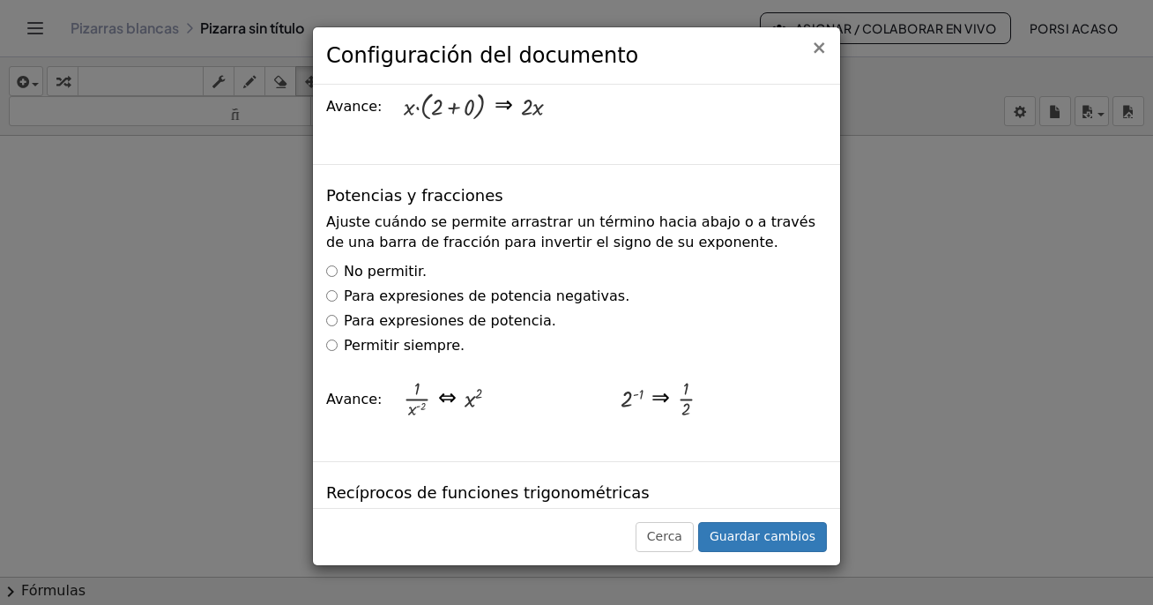
click at [820, 50] on font "×" at bounding box center [819, 47] width 16 height 21
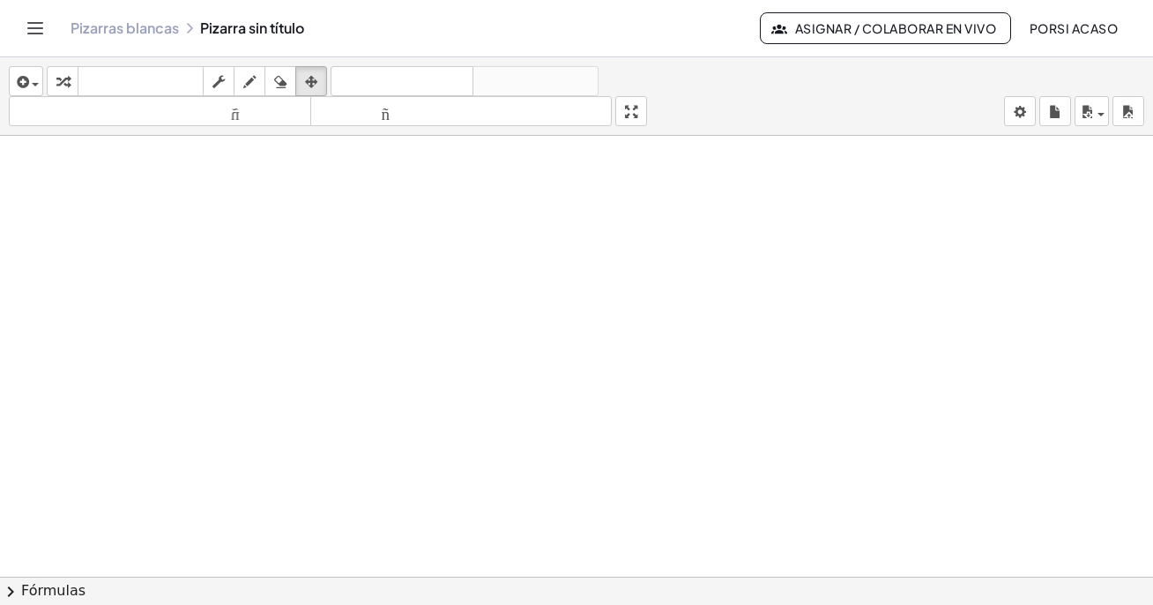
click at [34, 32] on icon "Cambiar navegación" at bounding box center [35, 28] width 21 height 21
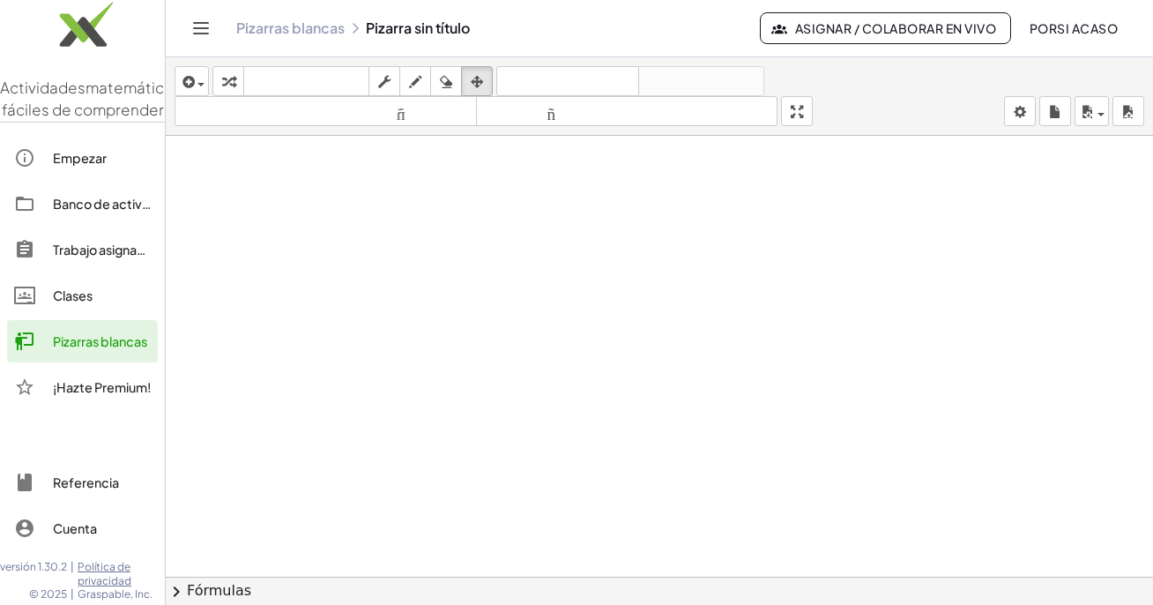
click at [44, 529] on div at bounding box center [33, 527] width 39 height 21
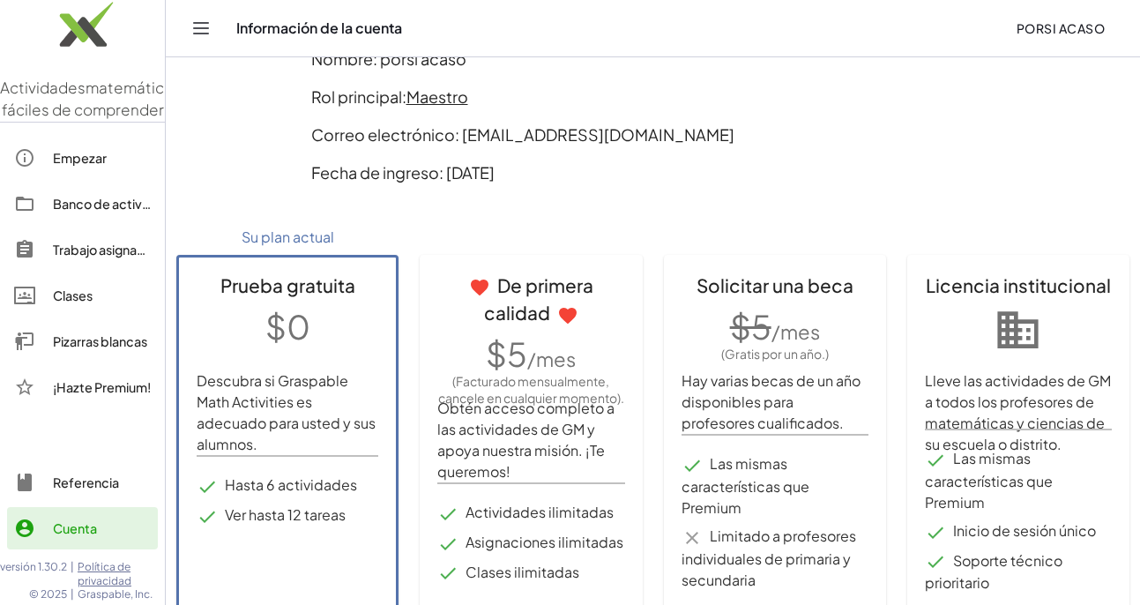
scroll to position [159, 0]
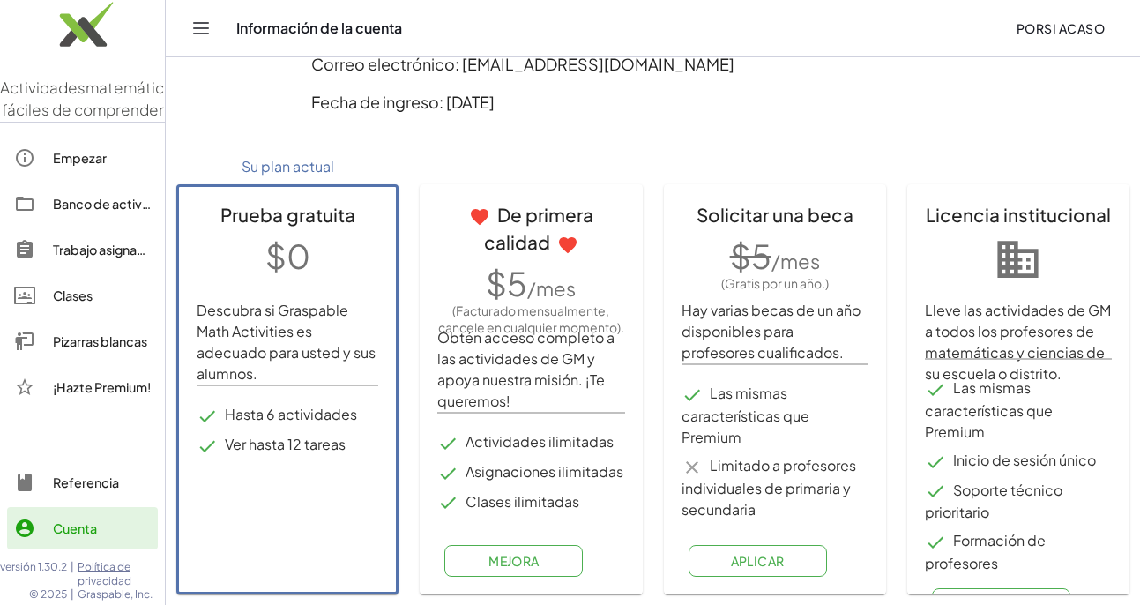
click at [1048, 29] on font "Porsi Acaso" at bounding box center [1060, 28] width 88 height 16
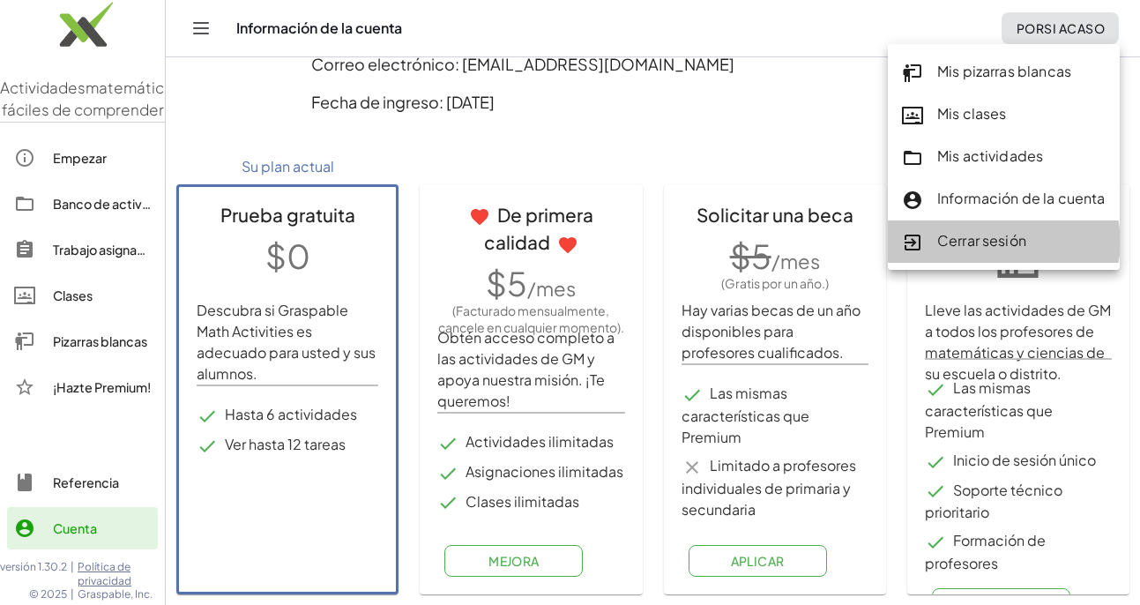
click at [969, 237] on font "Cerrar sesión" at bounding box center [981, 240] width 89 height 19
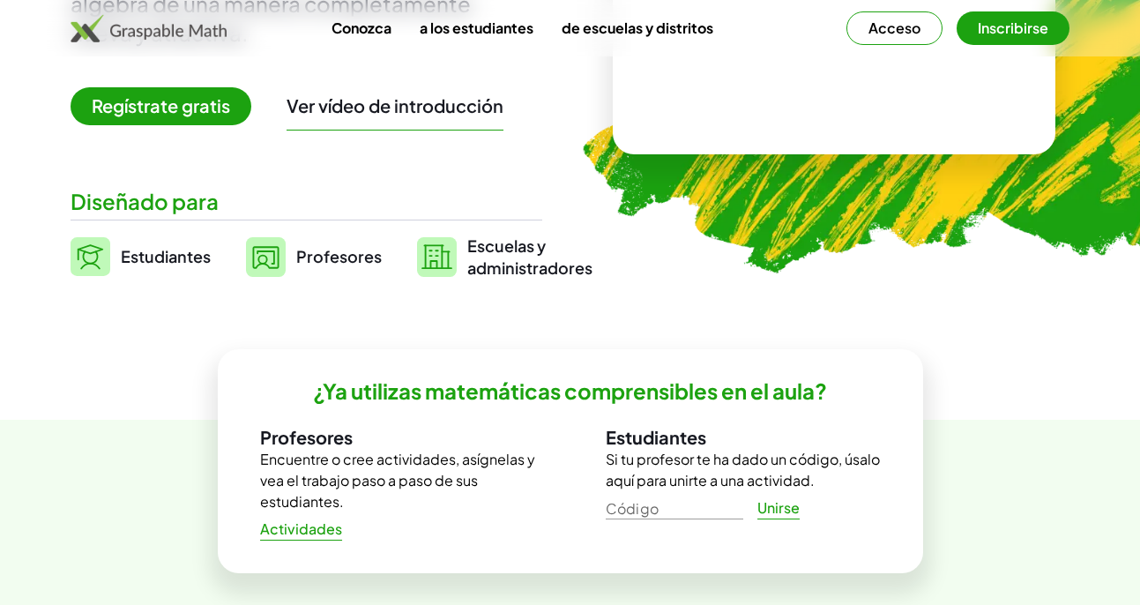
scroll to position [353, 0]
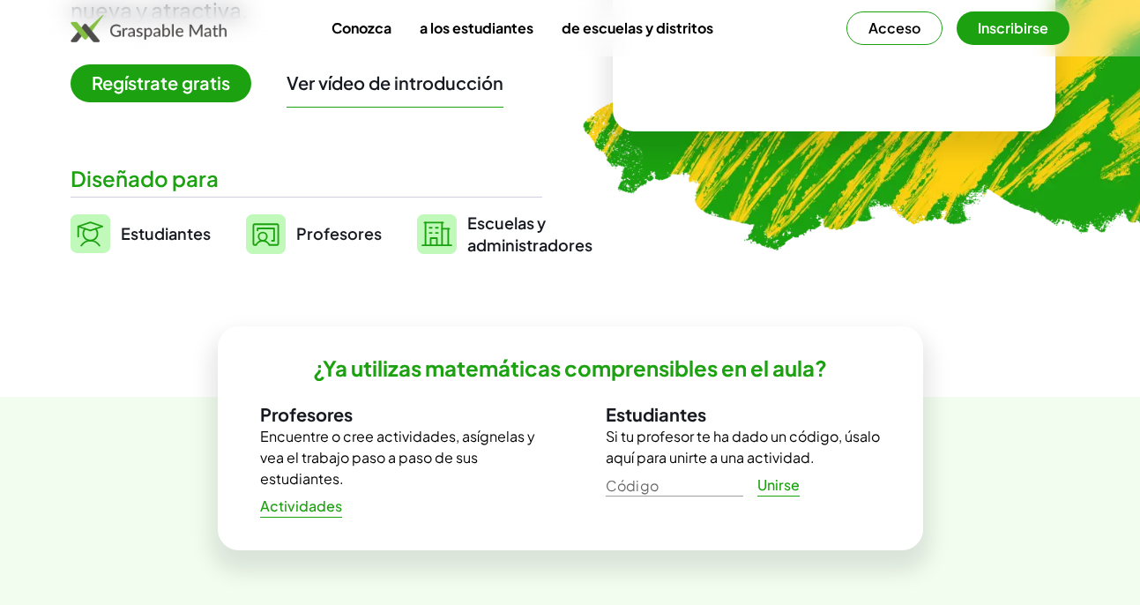
click at [512, 236] on font "administradores" at bounding box center [529, 244] width 125 height 20
